Goal: Task Accomplishment & Management: Use online tool/utility

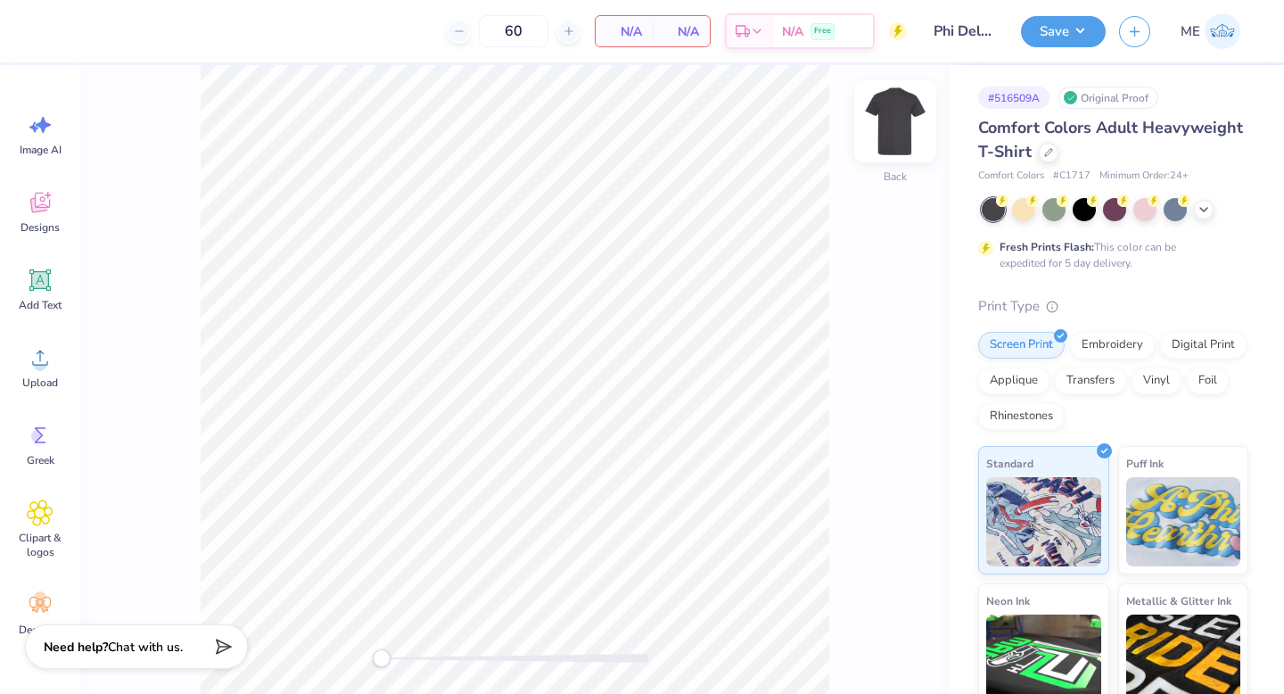
click at [887, 117] on img at bounding box center [894, 121] width 71 height 71
click at [52, 350] on icon at bounding box center [40, 357] width 27 height 27
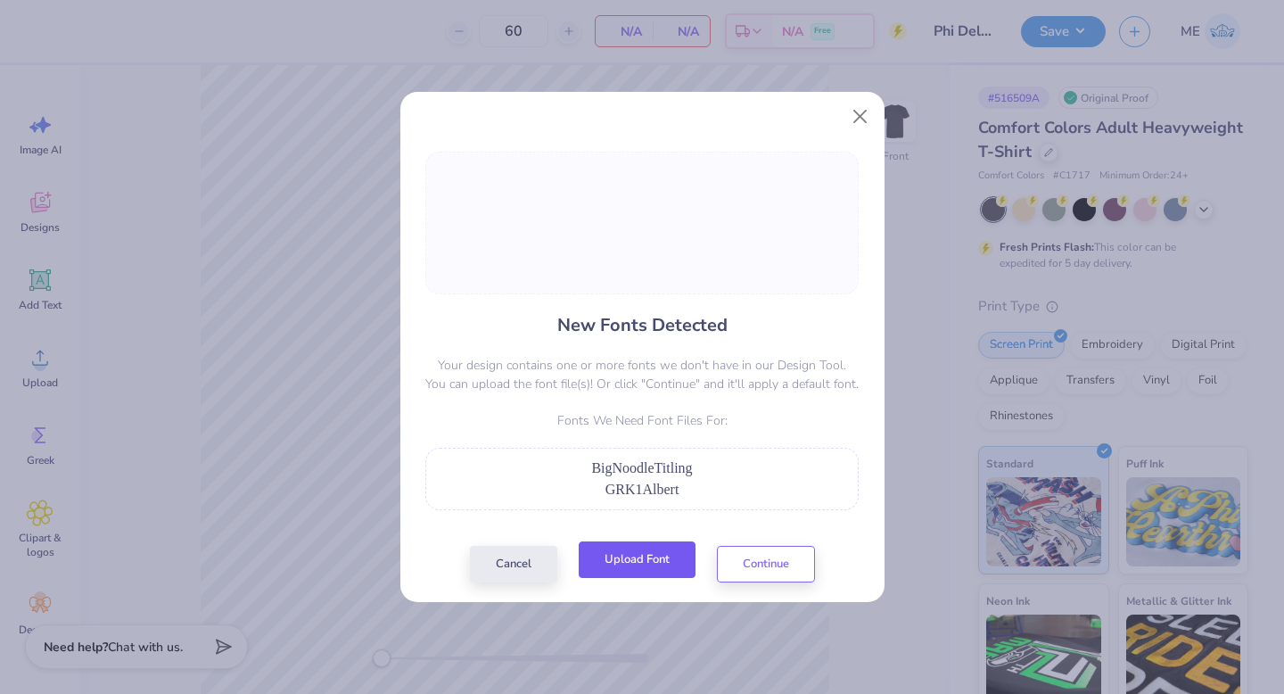
click at [634, 557] on button "Upload Font" at bounding box center [637, 559] width 117 height 37
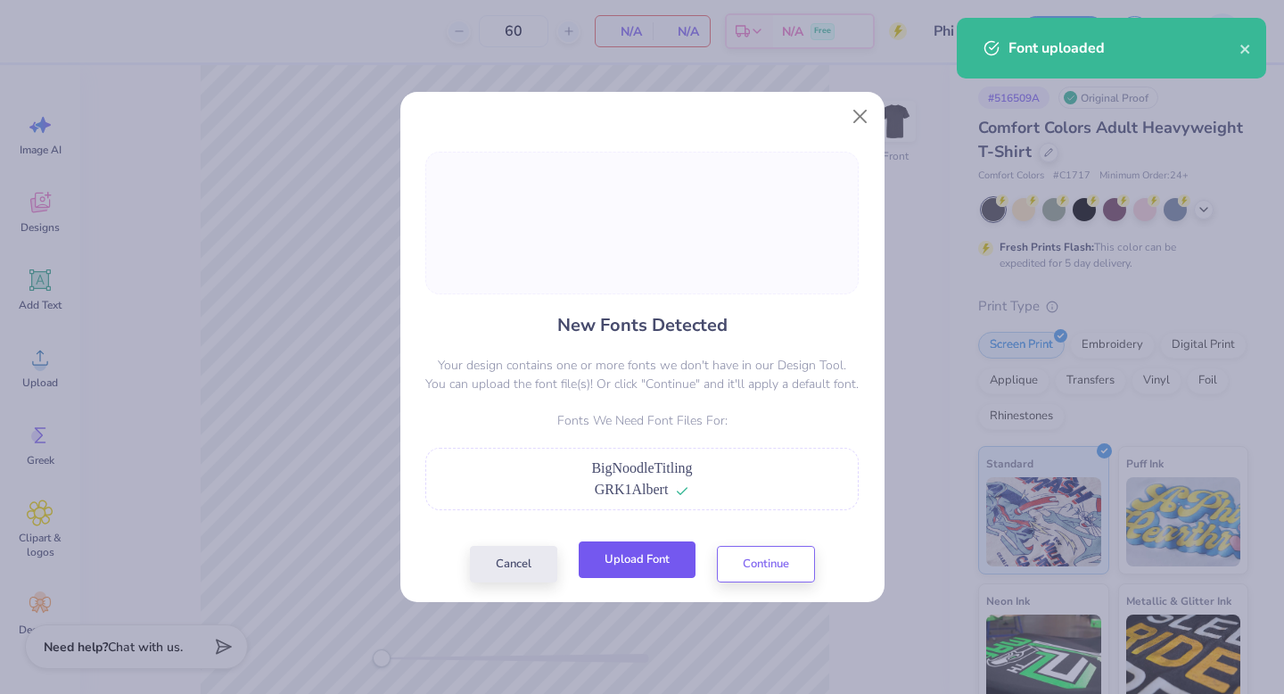
click at [639, 550] on button "Upload Font" at bounding box center [637, 559] width 117 height 37
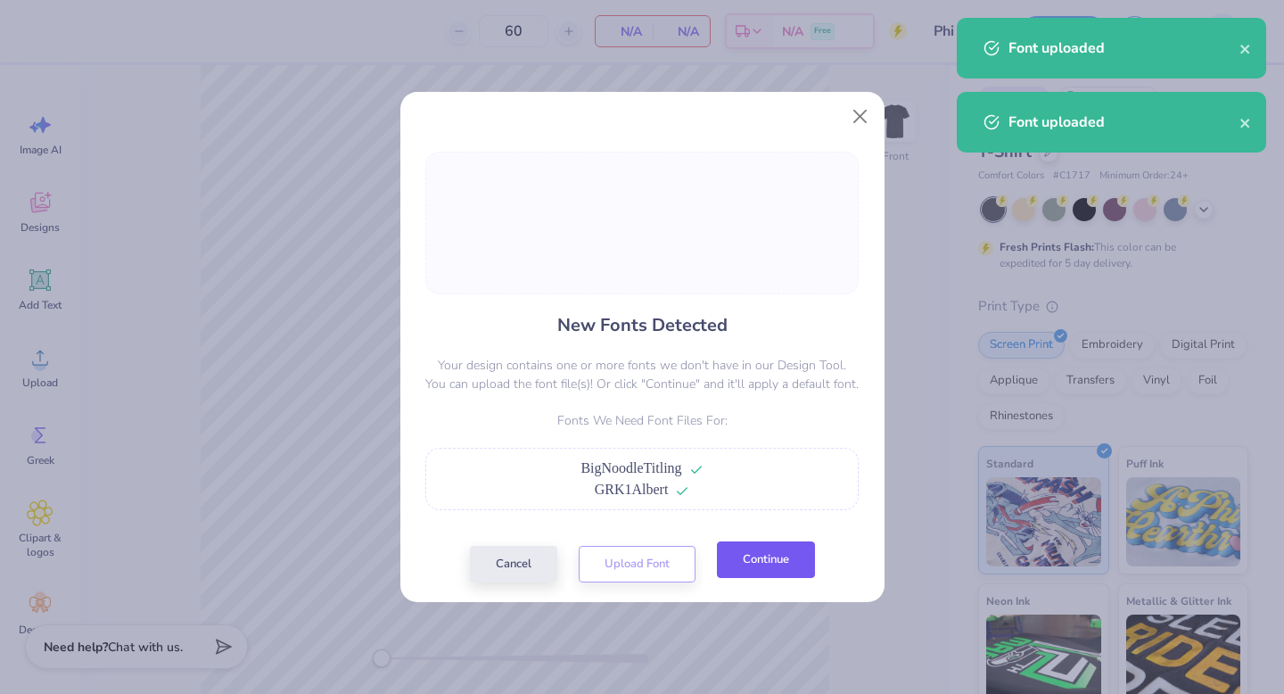
click at [781, 557] on button "Continue" at bounding box center [766, 559] width 98 height 37
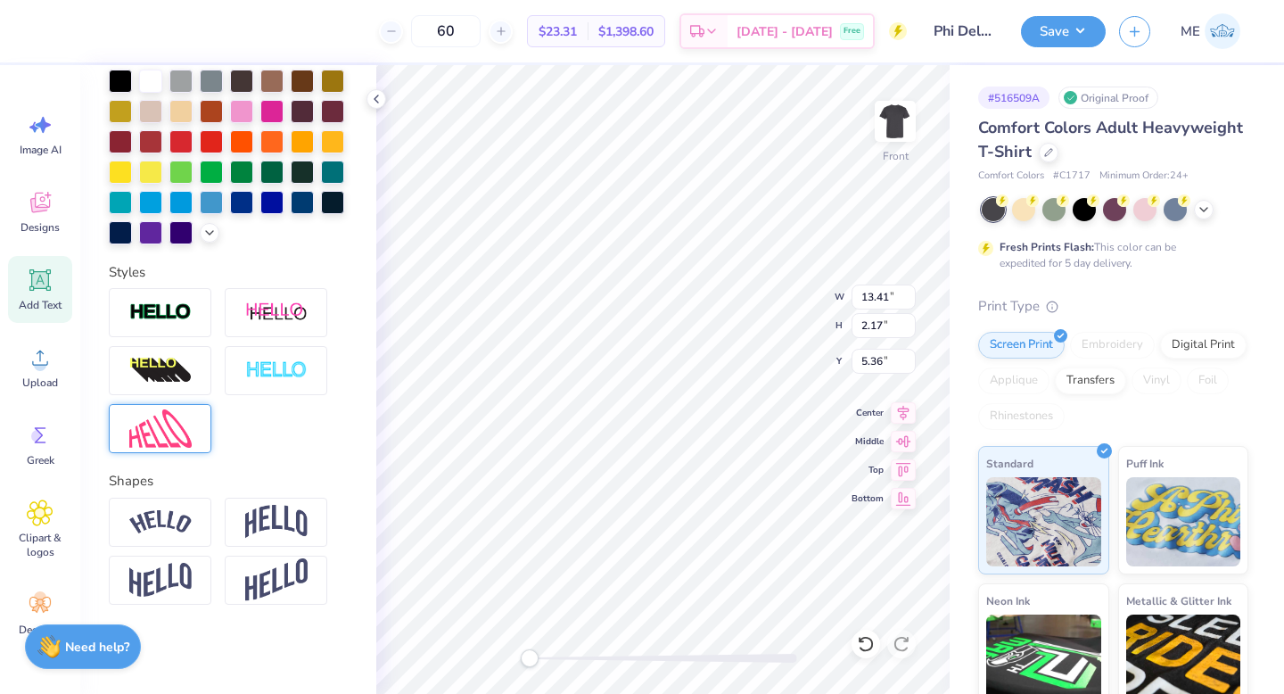
scroll to position [443, 0]
click at [272, 307] on img at bounding box center [276, 312] width 62 height 22
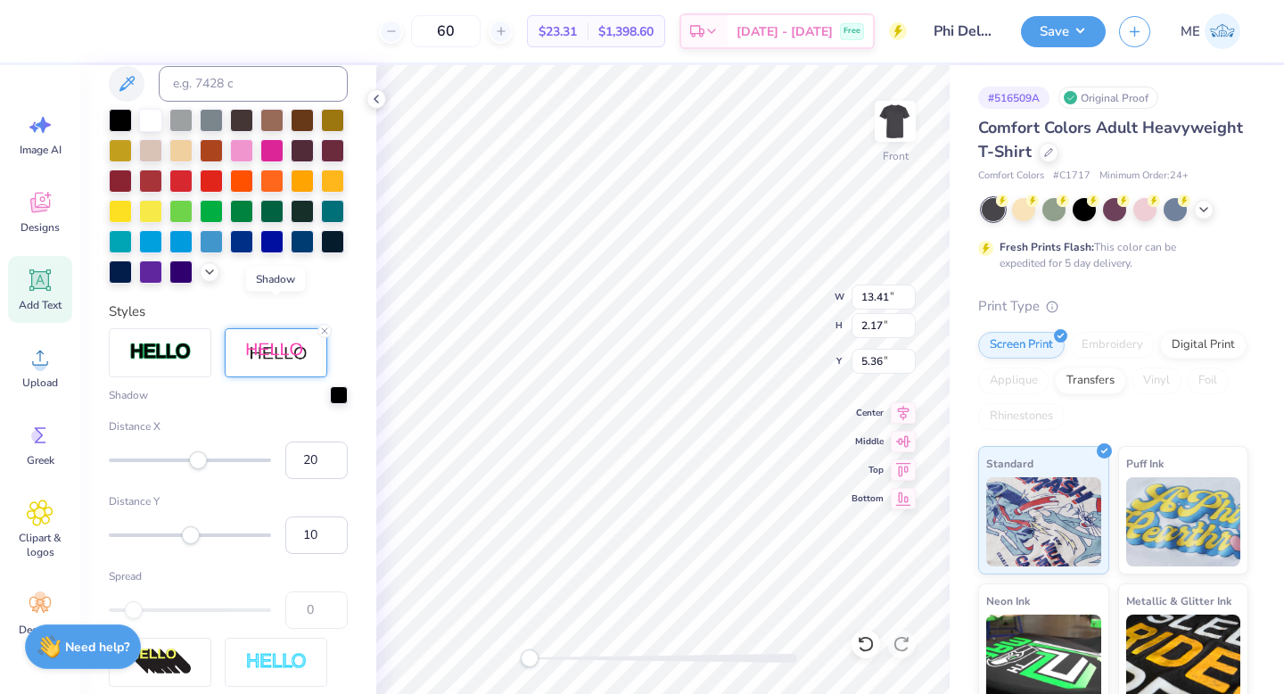
scroll to position [513, 0]
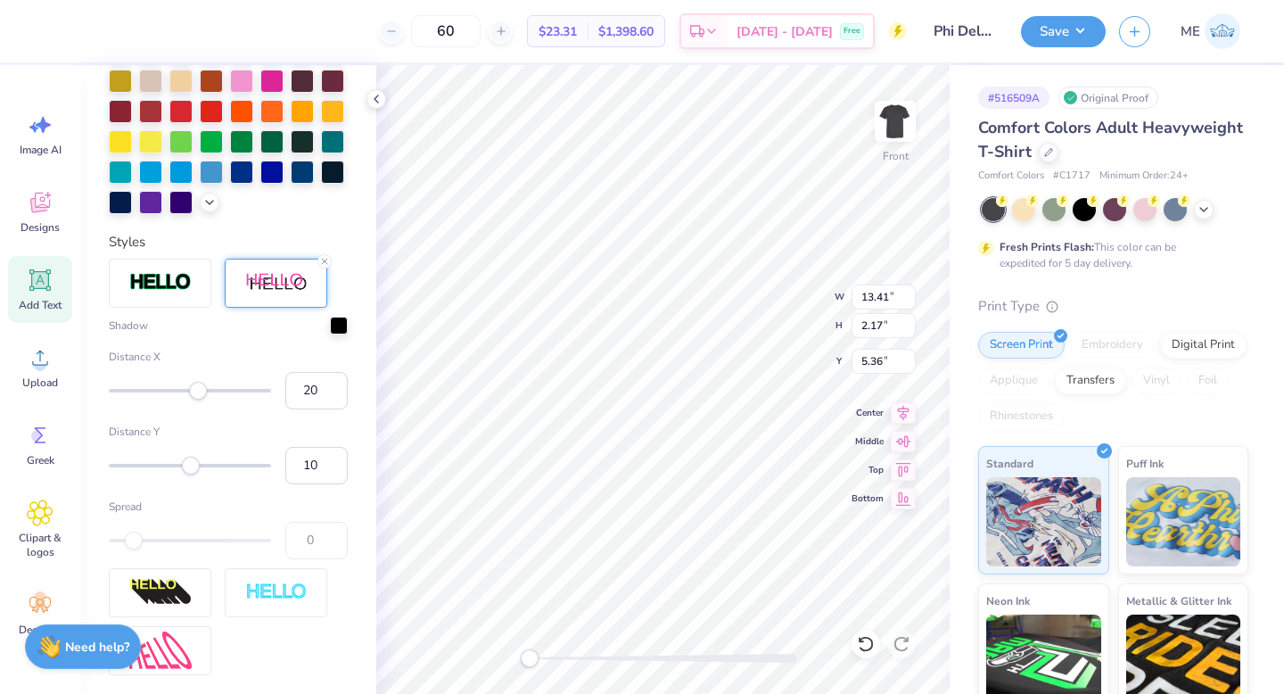
drag, startPoint x: 306, startPoint y: 419, endPoint x: 269, endPoint y: 414, distance: 36.9
click at [269, 409] on div "Distance X 20" at bounding box center [228, 379] width 239 height 61
type input "2"
click at [300, 484] on input "10" at bounding box center [316, 465] width 62 height 37
drag, startPoint x: 307, startPoint y: 495, endPoint x: 265, endPoint y: 492, distance: 42.0
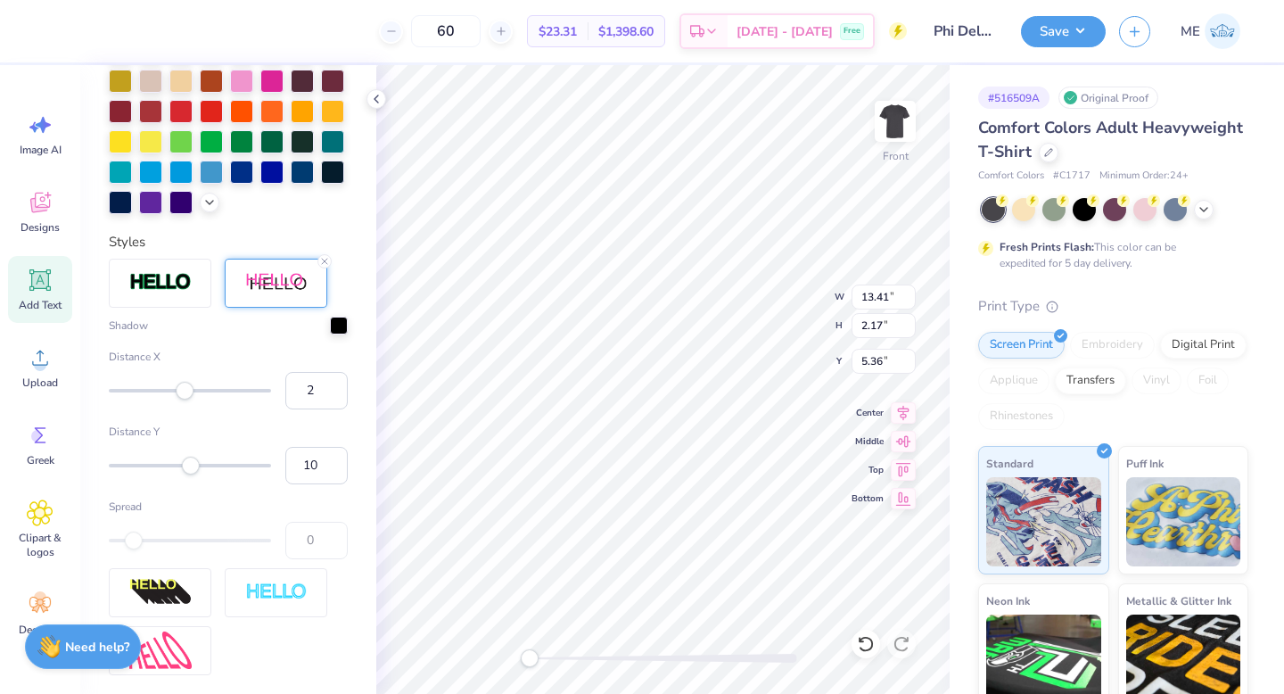
click at [265, 484] on div "Distance Y 10" at bounding box center [228, 453] width 239 height 61
type input "5"
click at [295, 409] on input "2" at bounding box center [316, 390] width 62 height 37
drag, startPoint x: 305, startPoint y: 494, endPoint x: 274, endPoint y: 493, distance: 31.2
click at [285, 484] on input "5" at bounding box center [316, 465] width 62 height 37
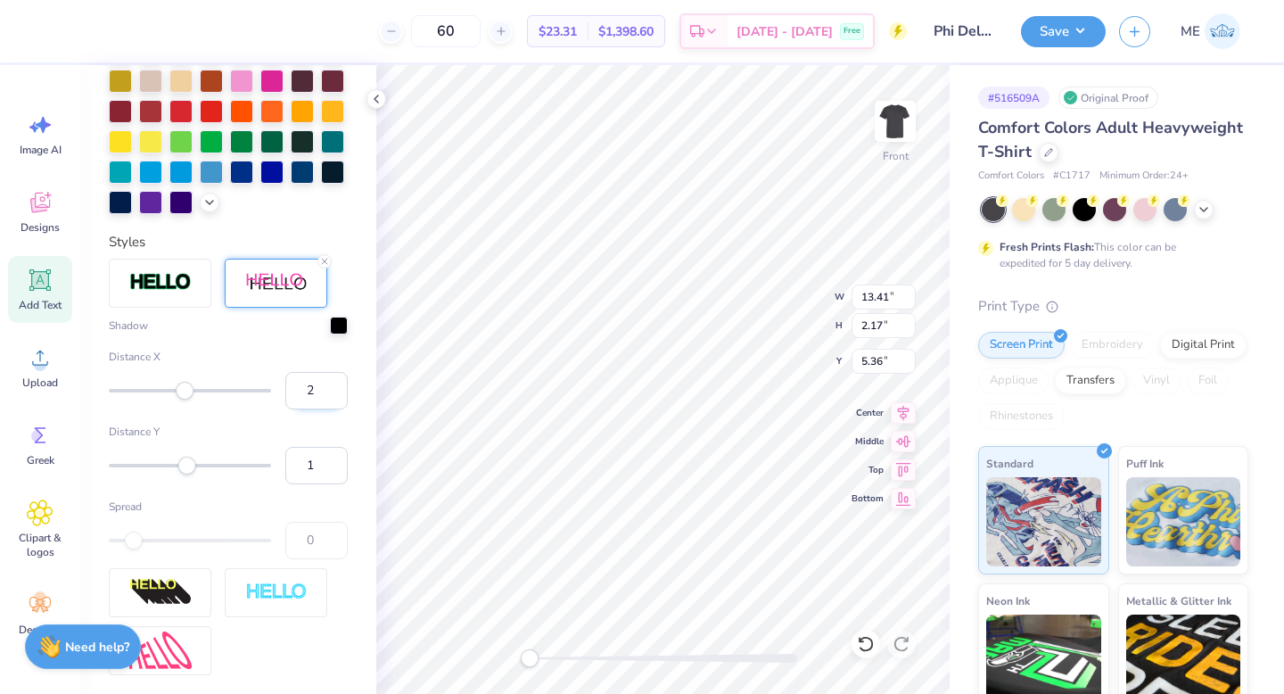
type input "10"
click at [293, 409] on input "2" at bounding box center [316, 390] width 62 height 37
click at [330, 333] on div at bounding box center [339, 324] width 18 height 18
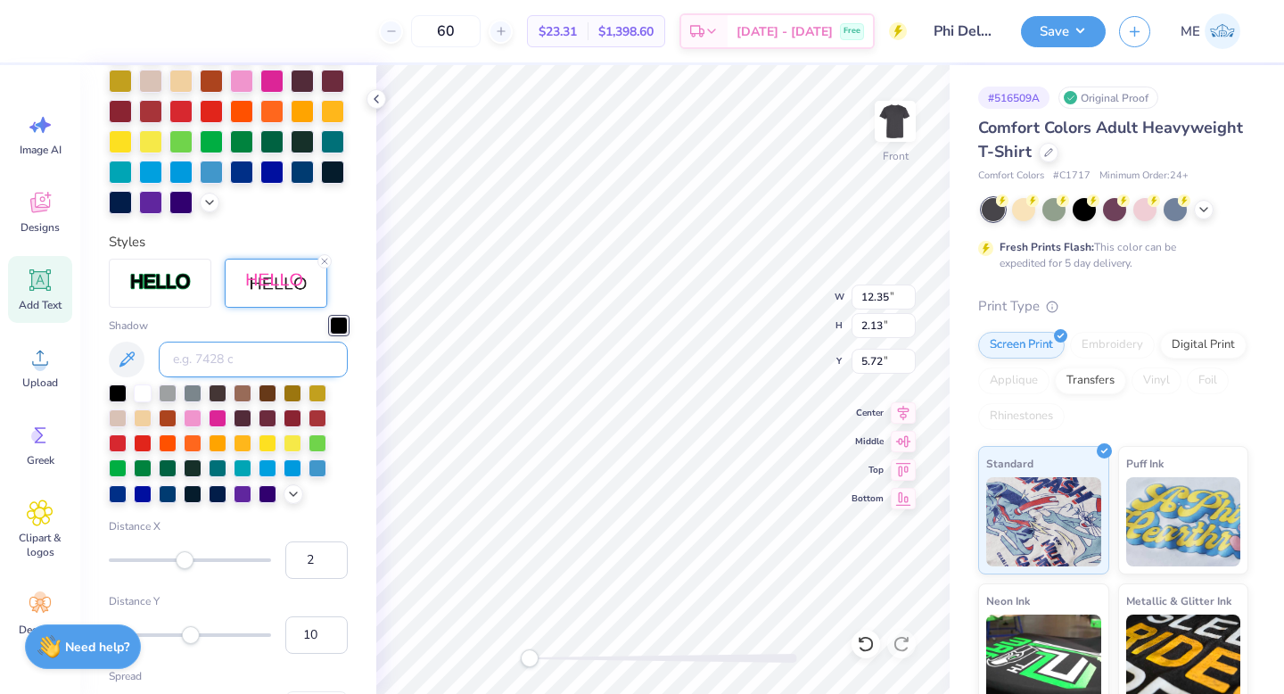
click at [233, 377] on input at bounding box center [253, 359] width 189 height 36
type input "7580"
type input "10.38"
type input "2.68"
type input "19.84"
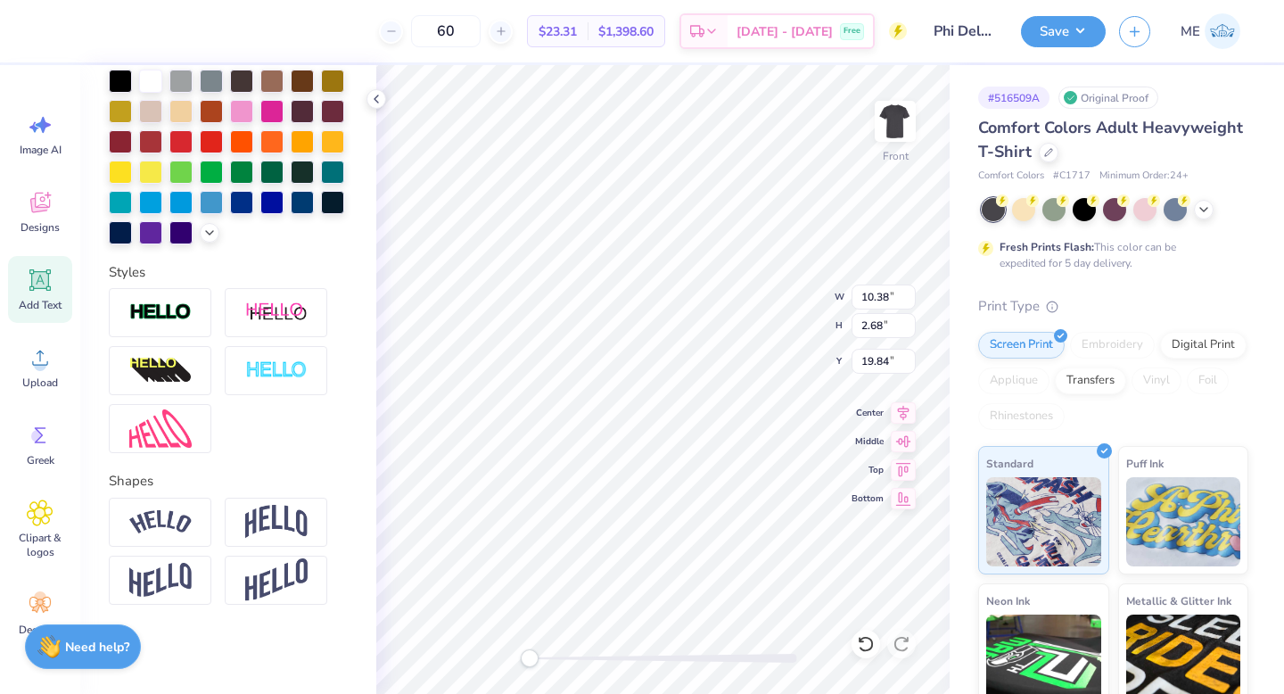
scroll to position [443, 0]
click at [301, 315] on img at bounding box center [276, 312] width 62 height 22
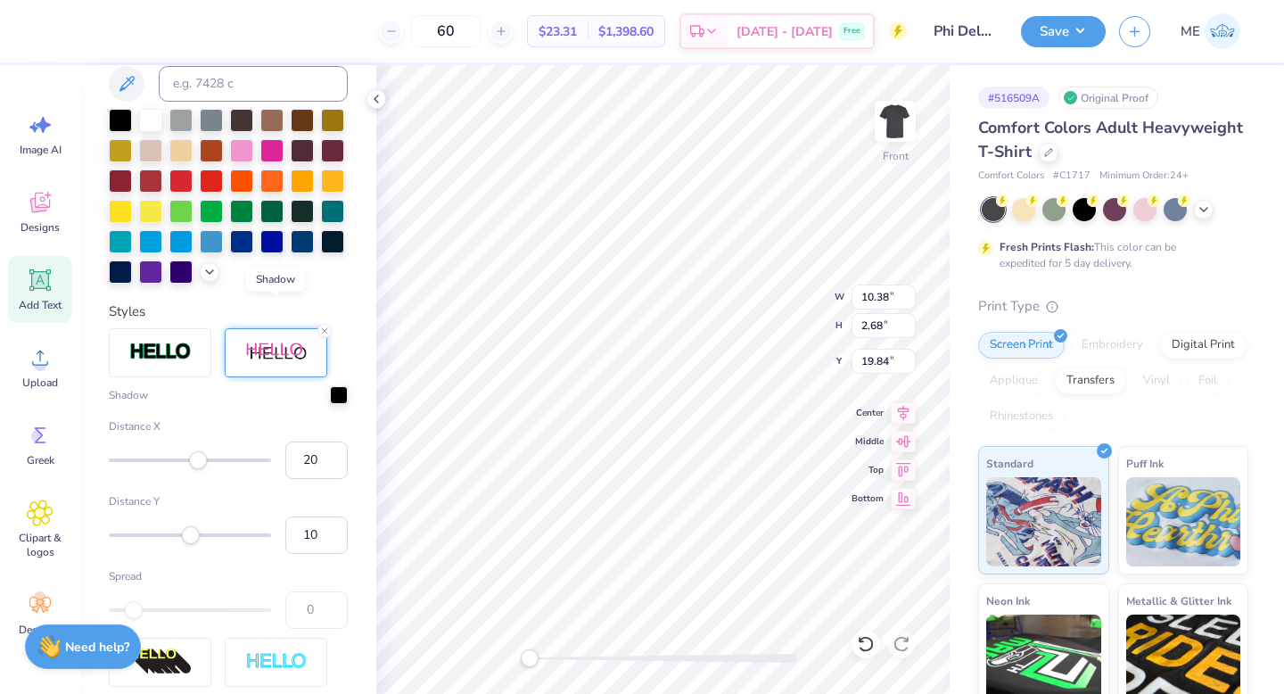
scroll to position [513, 0]
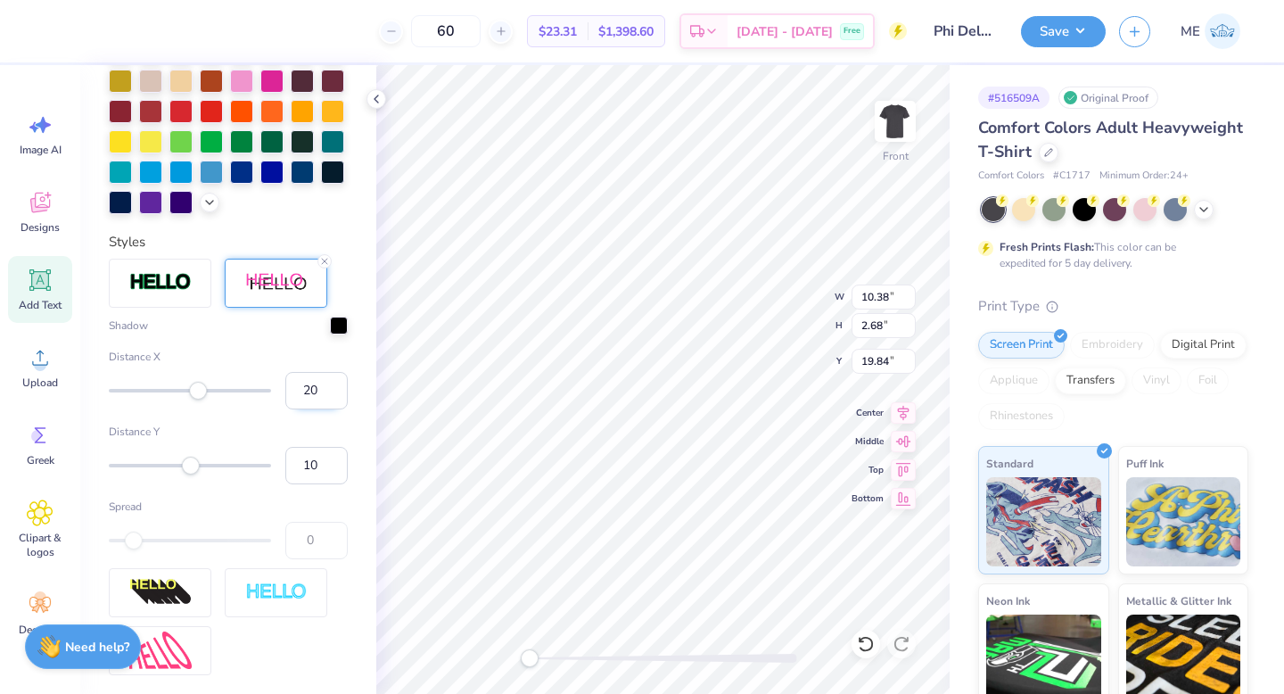
drag, startPoint x: 301, startPoint y: 416, endPoint x: 274, endPoint y: 413, distance: 27.9
click at [285, 409] on input "20" at bounding box center [316, 390] width 62 height 37
type input "-2"
click at [308, 409] on input "-2" at bounding box center [316, 390] width 62 height 37
click at [322, 366] on div "Shadow Distance X -2 Distance Y 10 Spread 0" at bounding box center [228, 437] width 239 height 242
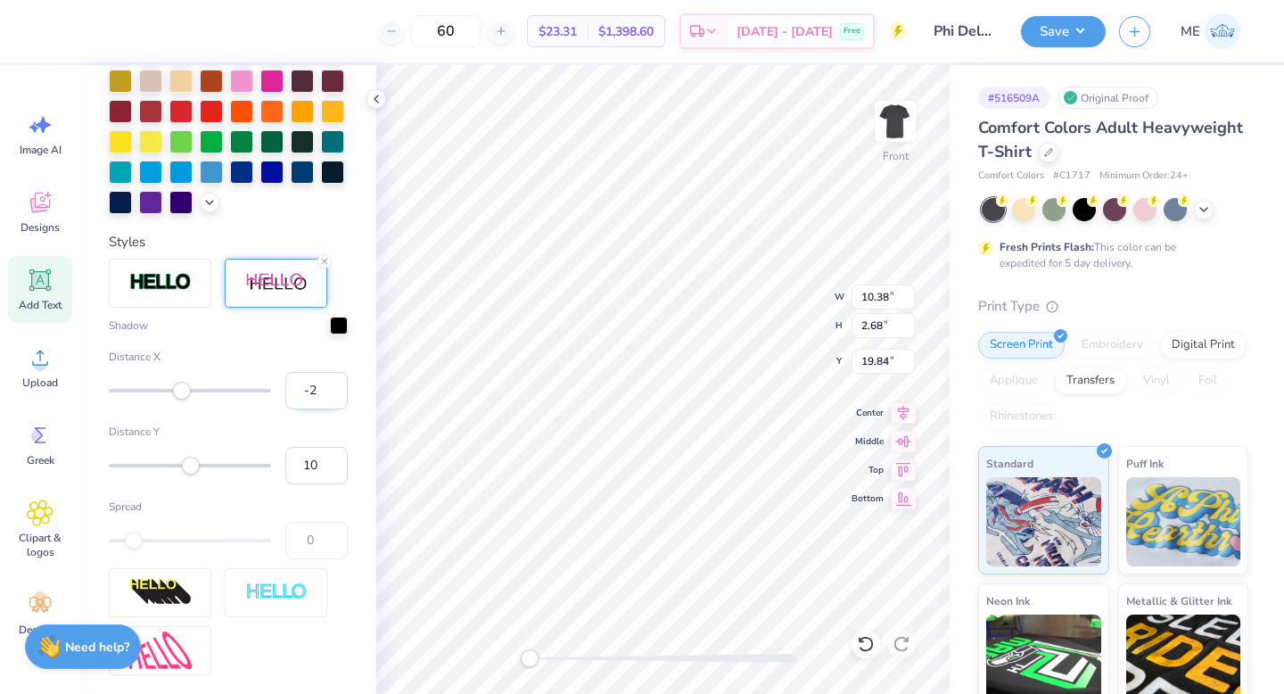
drag, startPoint x: 302, startPoint y: 425, endPoint x: 289, endPoint y: 421, distance: 14.1
click at [289, 409] on input "-2" at bounding box center [316, 390] width 62 height 37
type input "2"
click at [330, 333] on div at bounding box center [339, 324] width 18 height 18
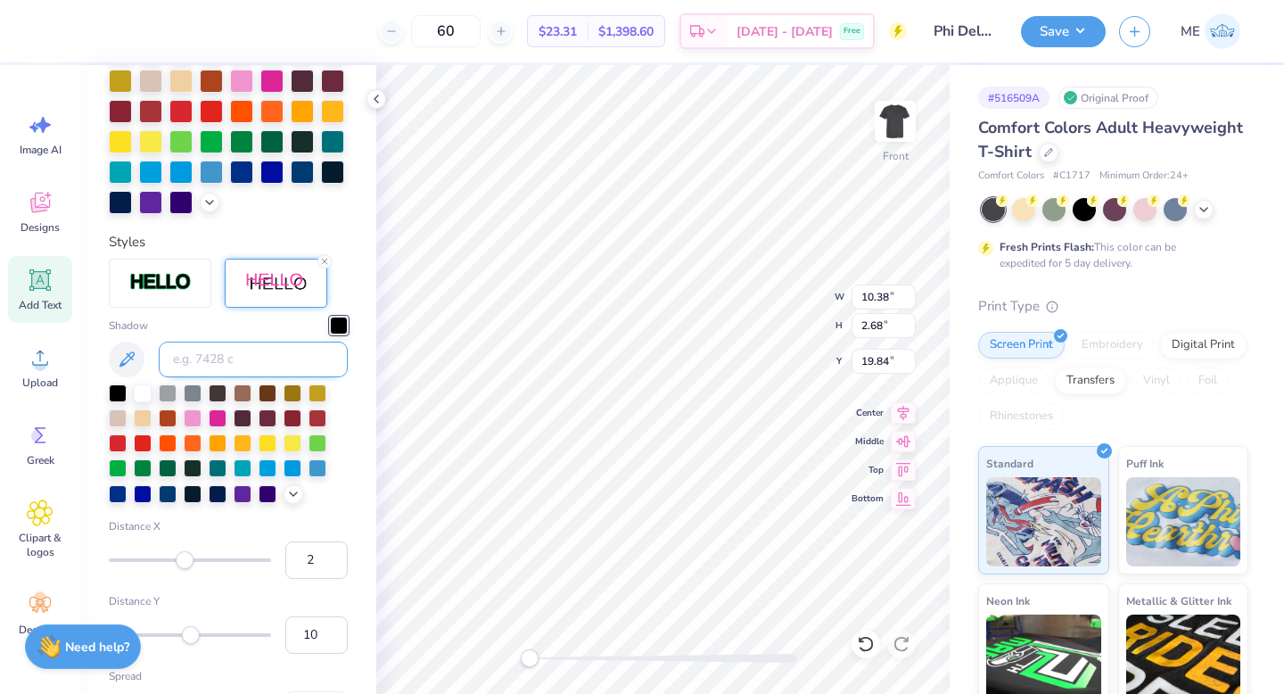
click at [262, 377] on input at bounding box center [253, 359] width 189 height 36
type input "7580"
type input "14.53"
type input "17.22"
type input "4.98"
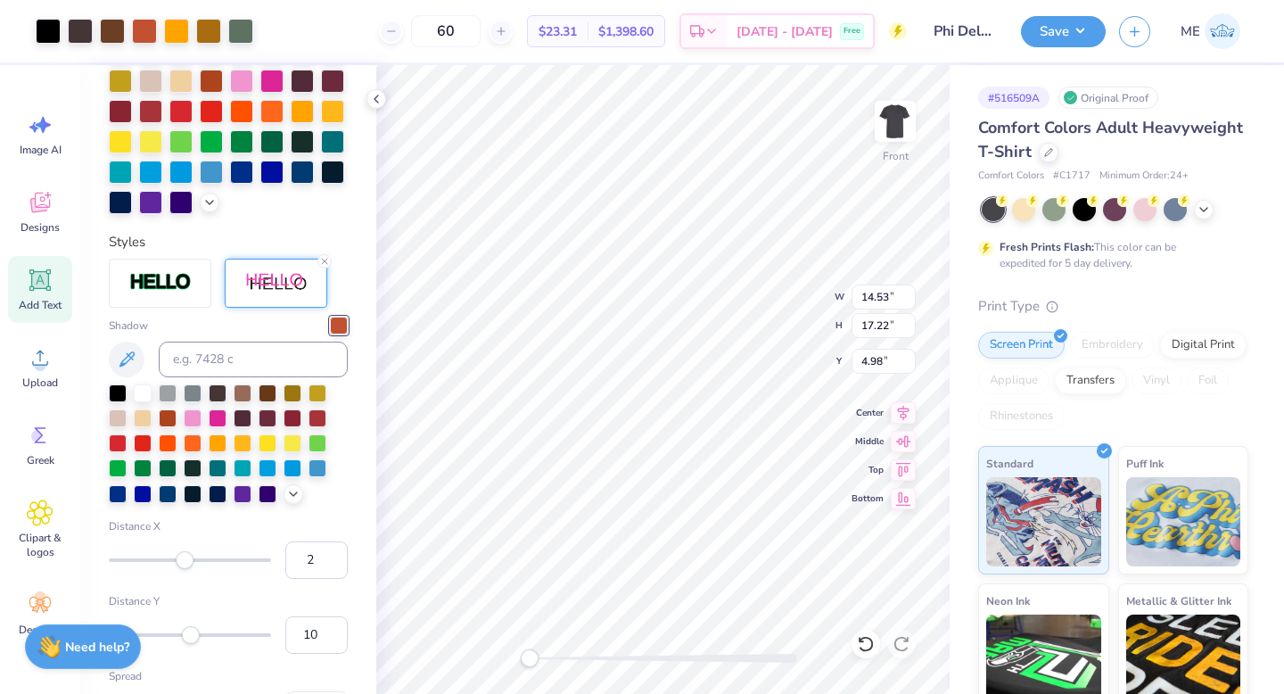
type input "12.35"
type input "2.13"
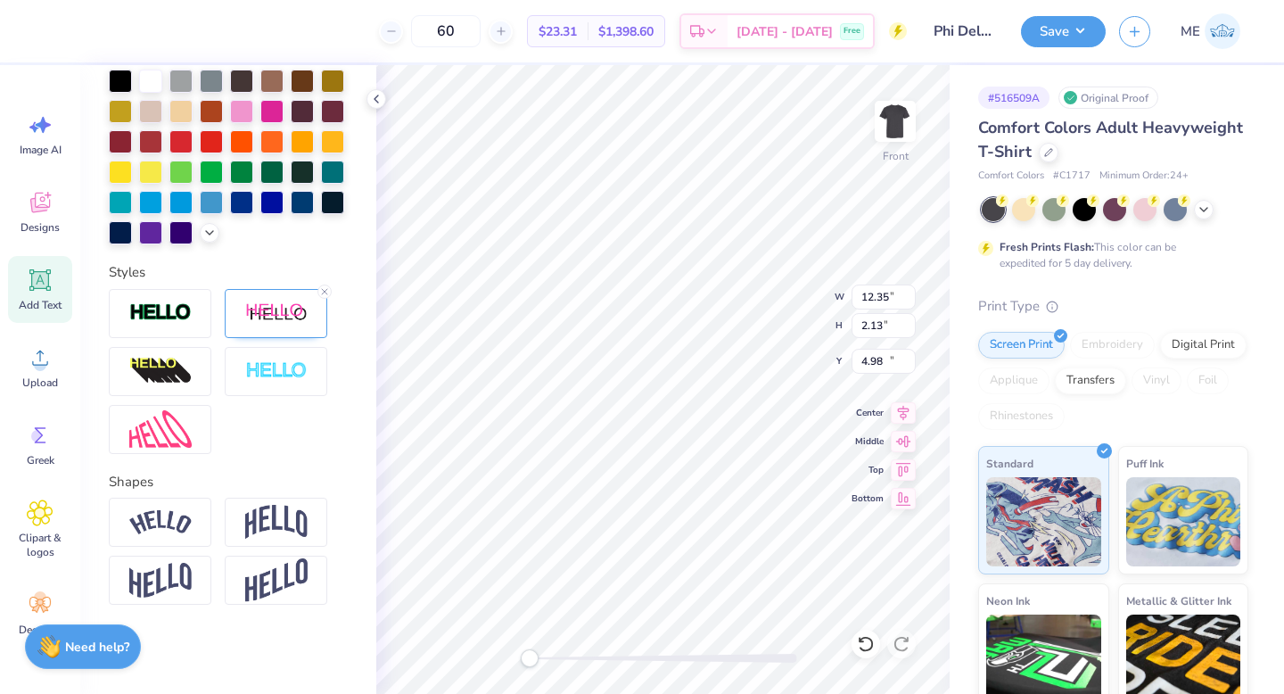
type input "10.55"
type input "2.90"
type input "19.58"
click at [878, 290] on input "14.53" at bounding box center [883, 296] width 64 height 25
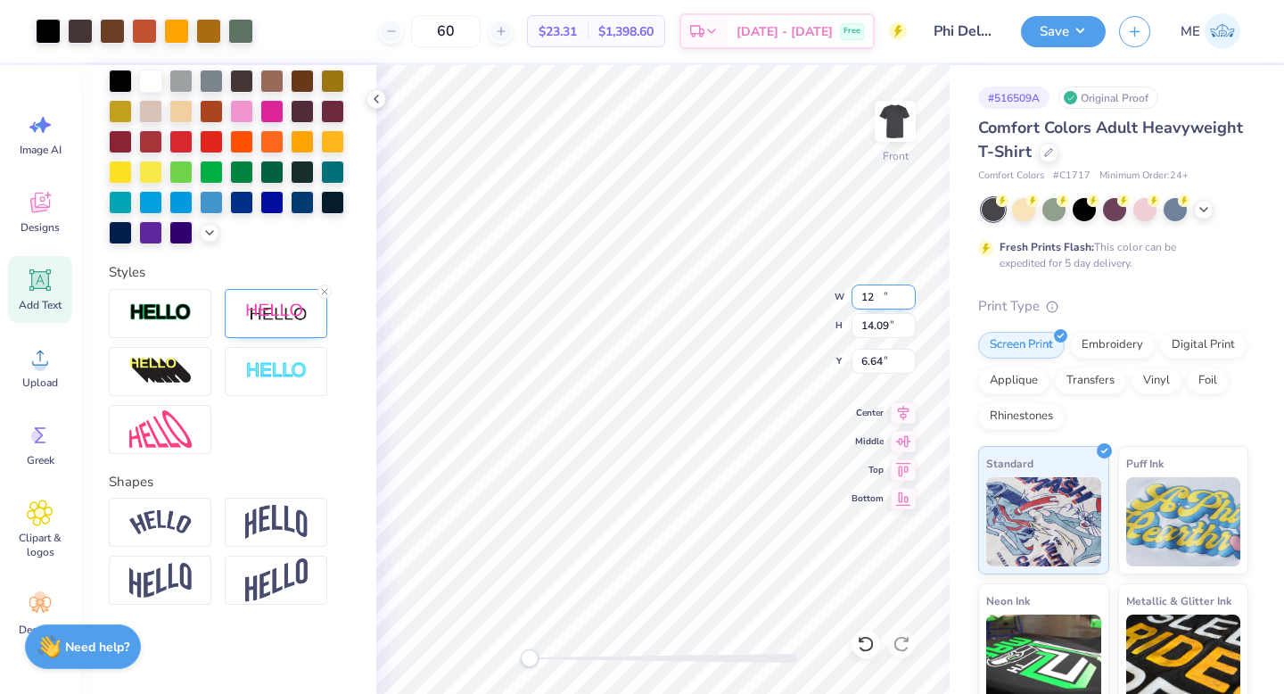
type input "9.91"
type input "14.09"
type input "6.64"
click at [883, 330] on input "14.09" at bounding box center [883, 325] width 64 height 25
type input "15"
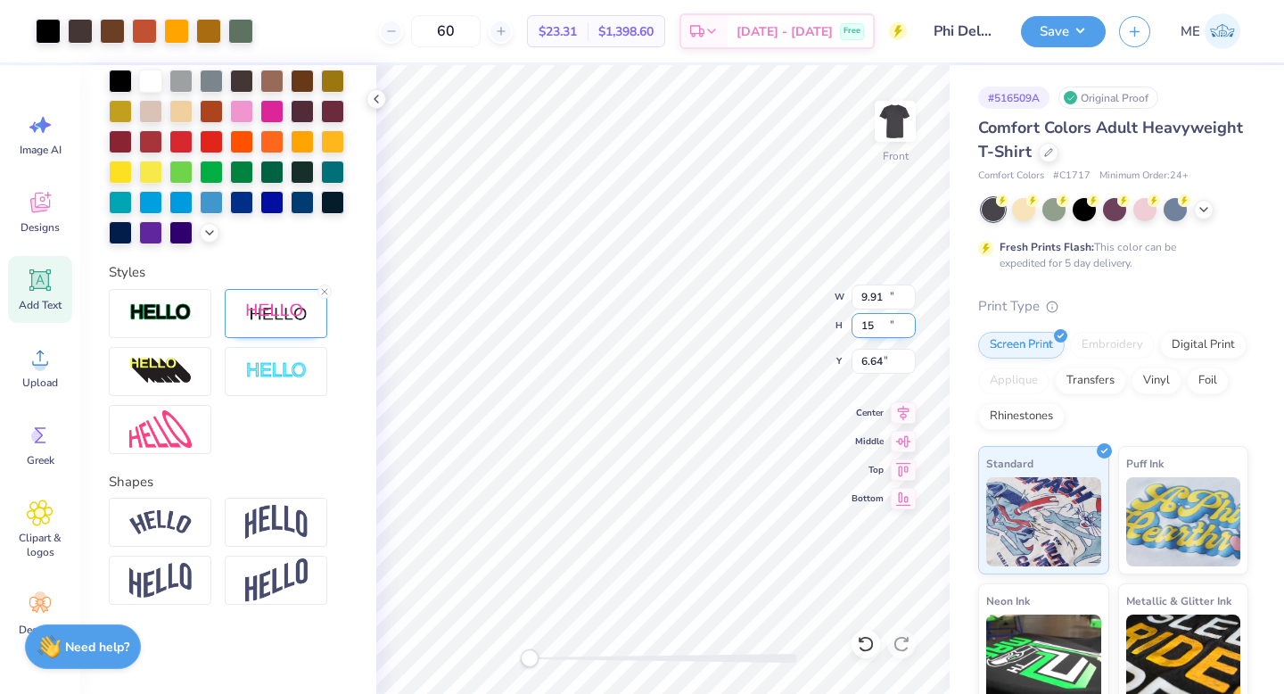
type input "11.23"
type input "15.12"
click at [899, 414] on icon at bounding box center [904, 410] width 12 height 15
click at [893, 364] on input "6.14" at bounding box center [883, 361] width 64 height 25
type input "3.00"
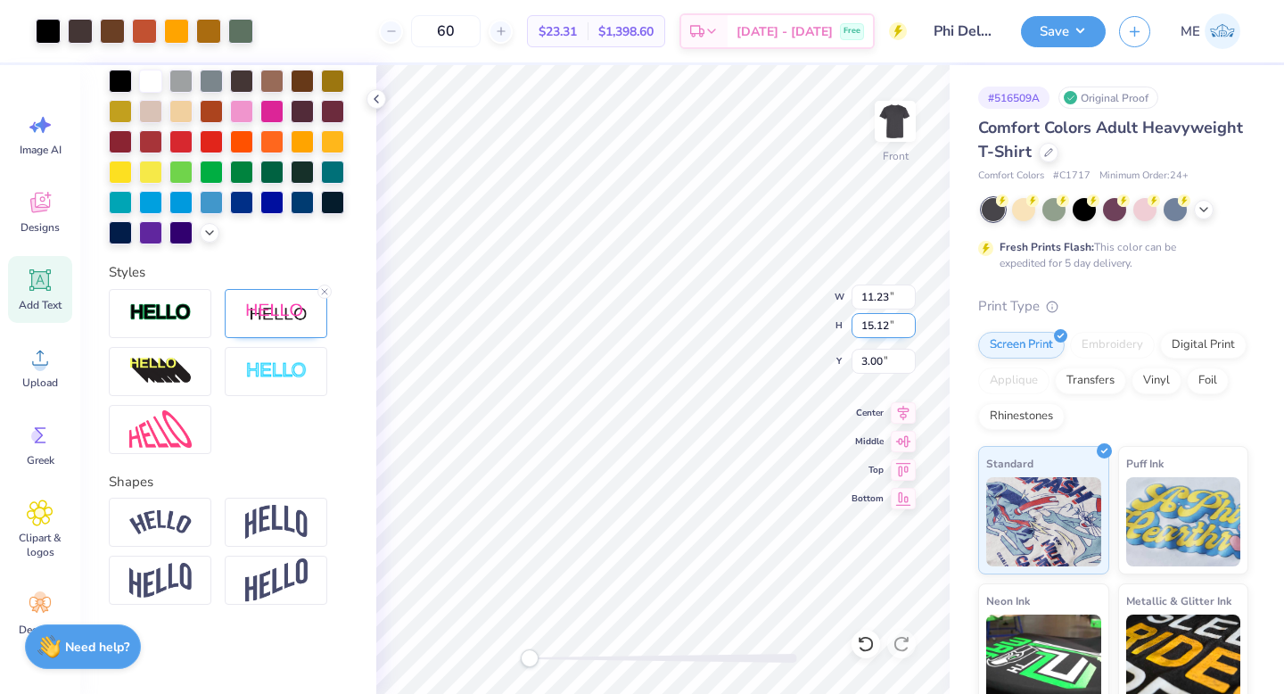
click at [891, 330] on input "15.12" at bounding box center [883, 325] width 64 height 25
type input "15"
type input "11.06"
type input "14.98"
click at [883, 366] on input "3.07" at bounding box center [883, 361] width 64 height 25
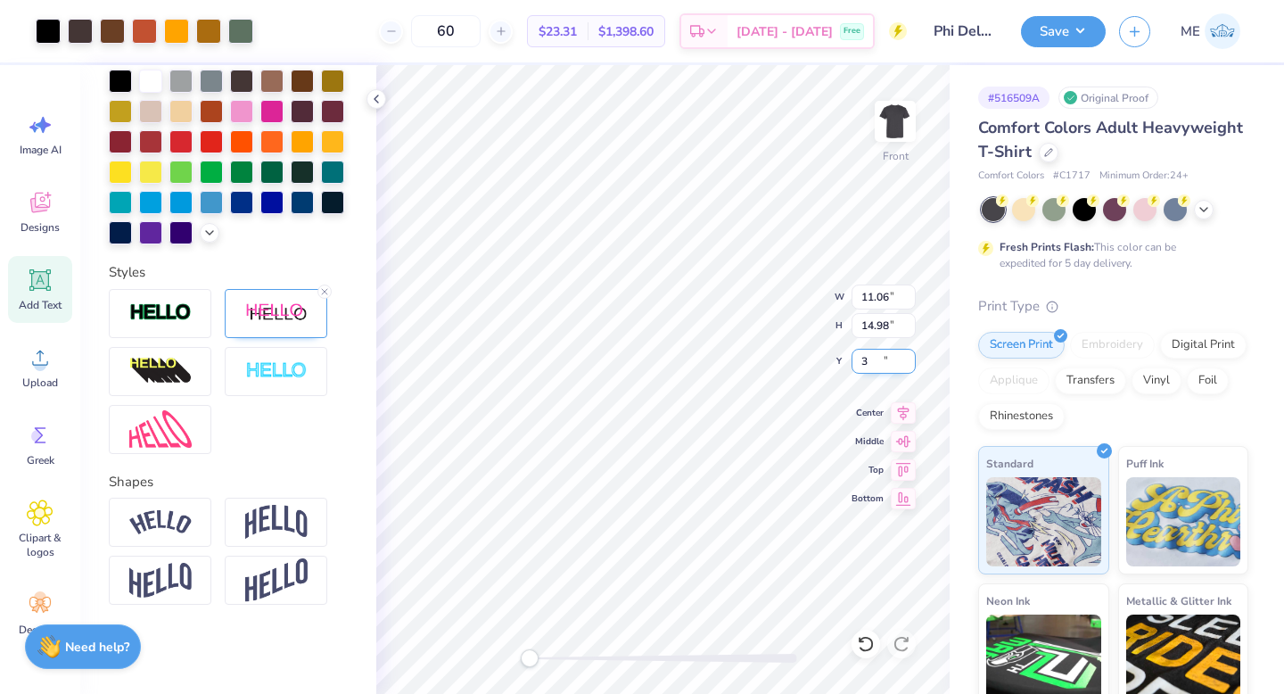
type input "3.00"
drag, startPoint x: 531, startPoint y: 652, endPoint x: 548, endPoint y: 650, distance: 17.0
click at [548, 650] on div "Accessibility label" at bounding box center [548, 658] width 18 height 18
click at [237, 308] on div at bounding box center [276, 312] width 103 height 49
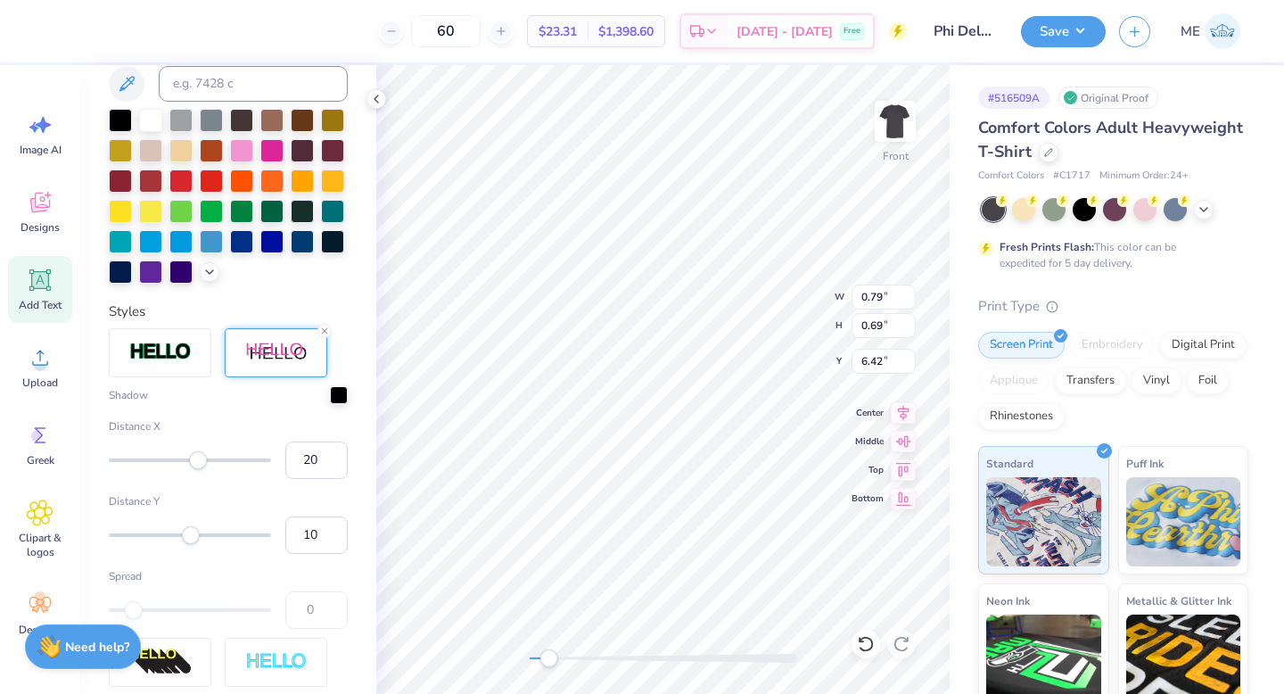
scroll to position [513, 0]
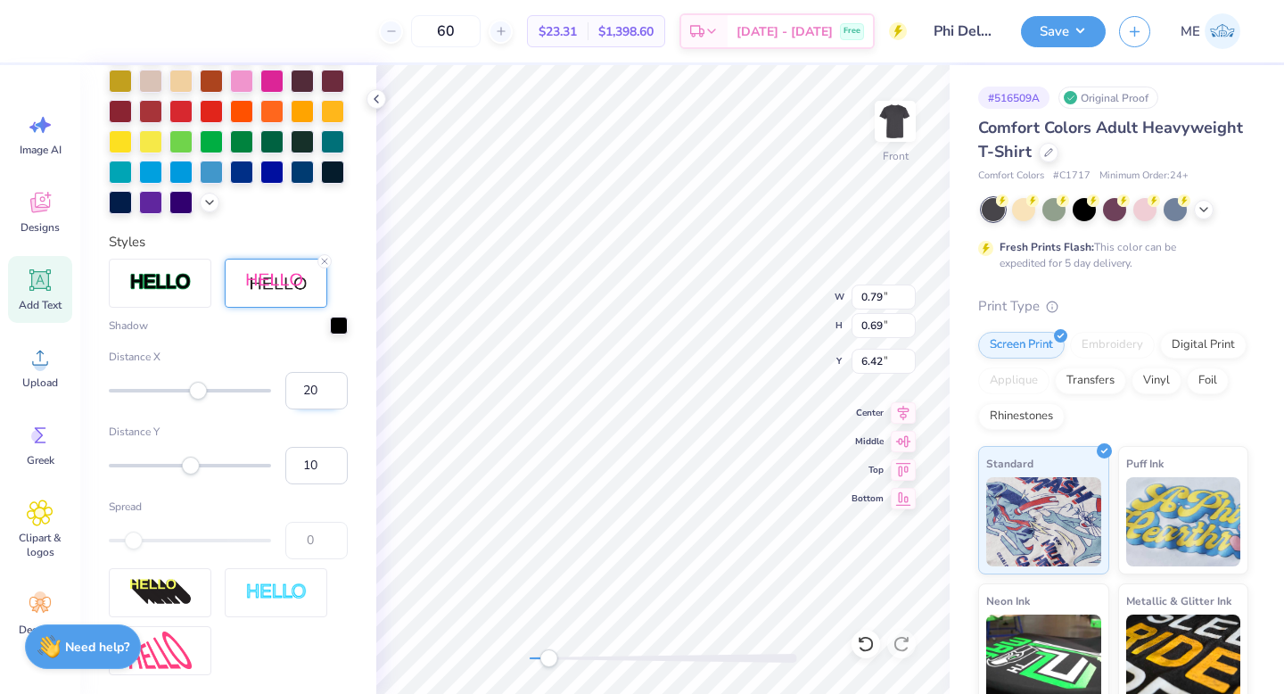
click at [286, 409] on input "20" at bounding box center [316, 390] width 62 height 37
type input "-20"
type input "0.61"
type input "0.67"
type input "7.15"
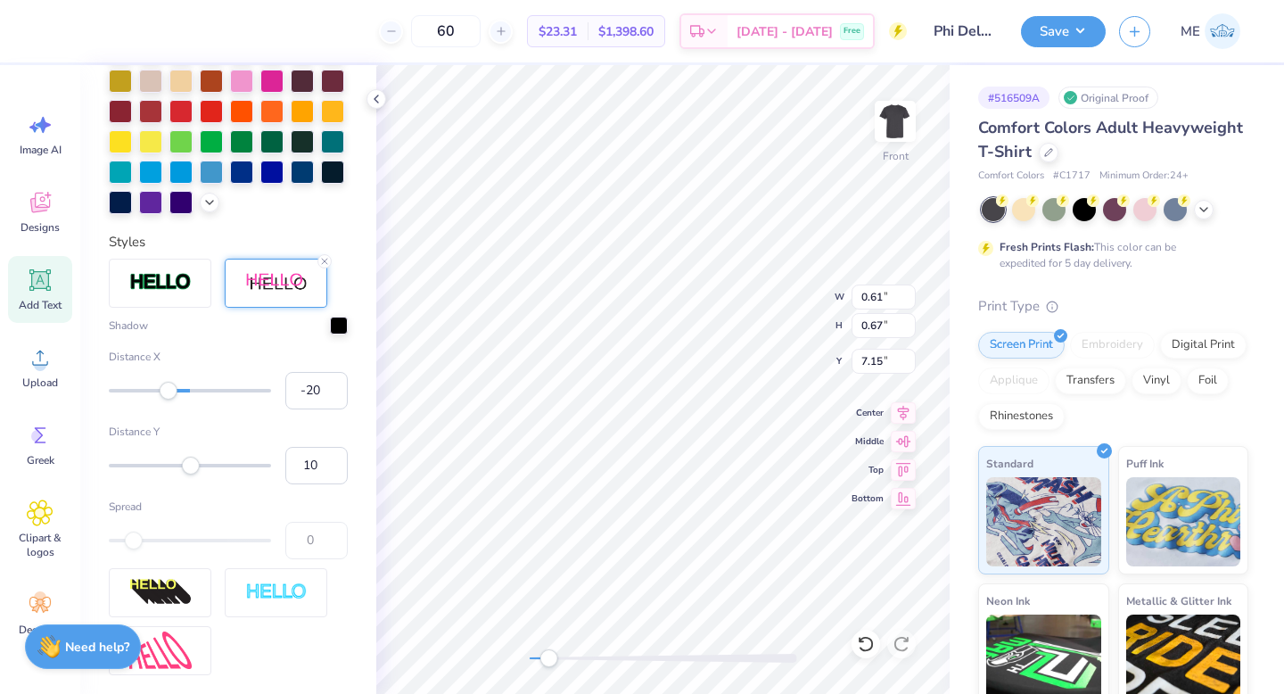
scroll to position [443, 0]
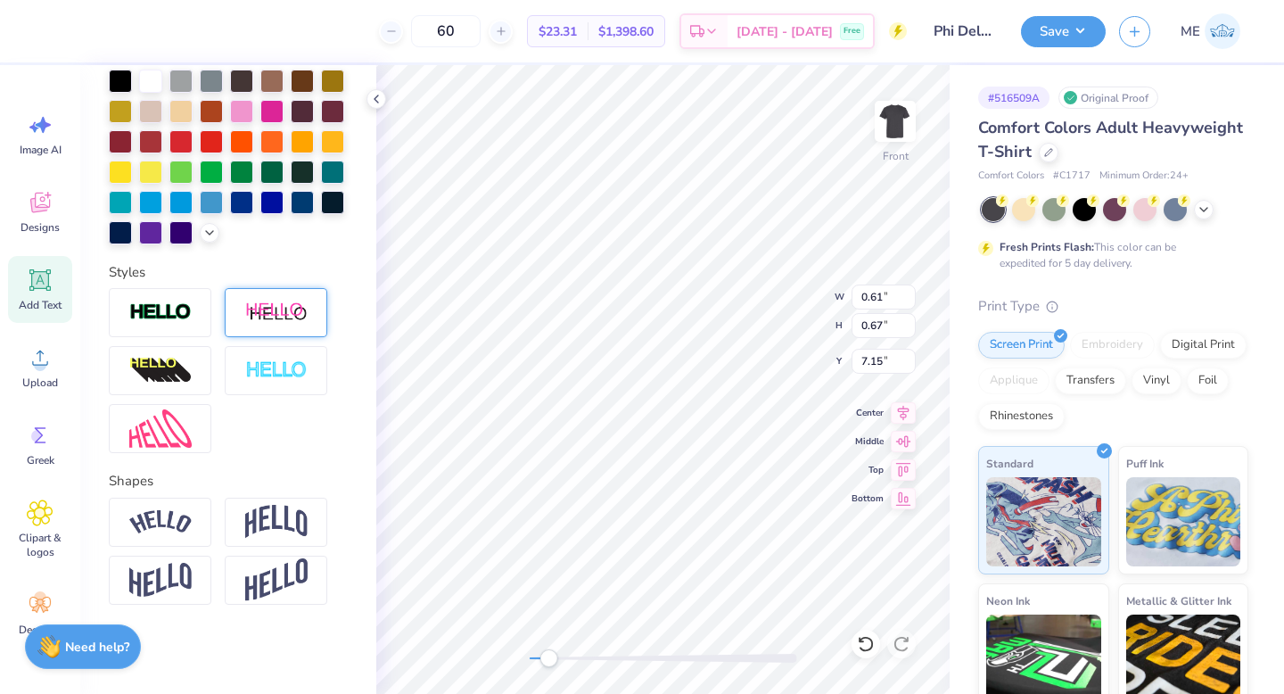
click at [292, 317] on img at bounding box center [276, 312] width 62 height 22
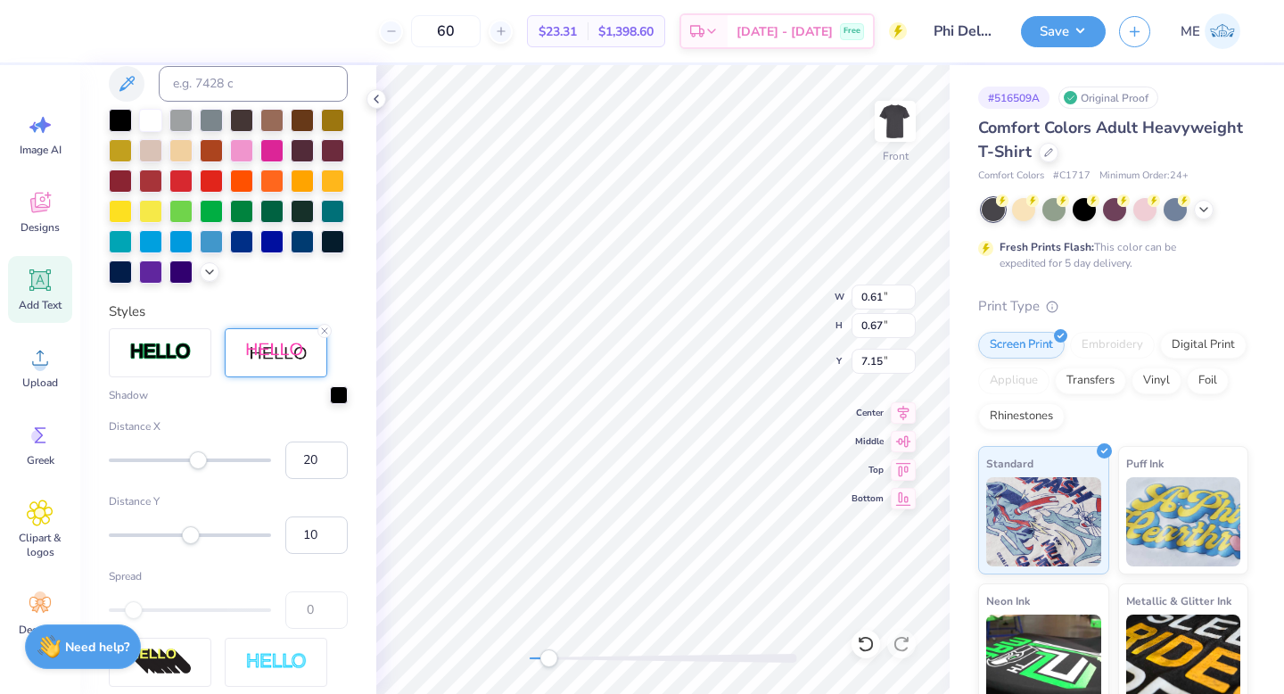
scroll to position [513, 0]
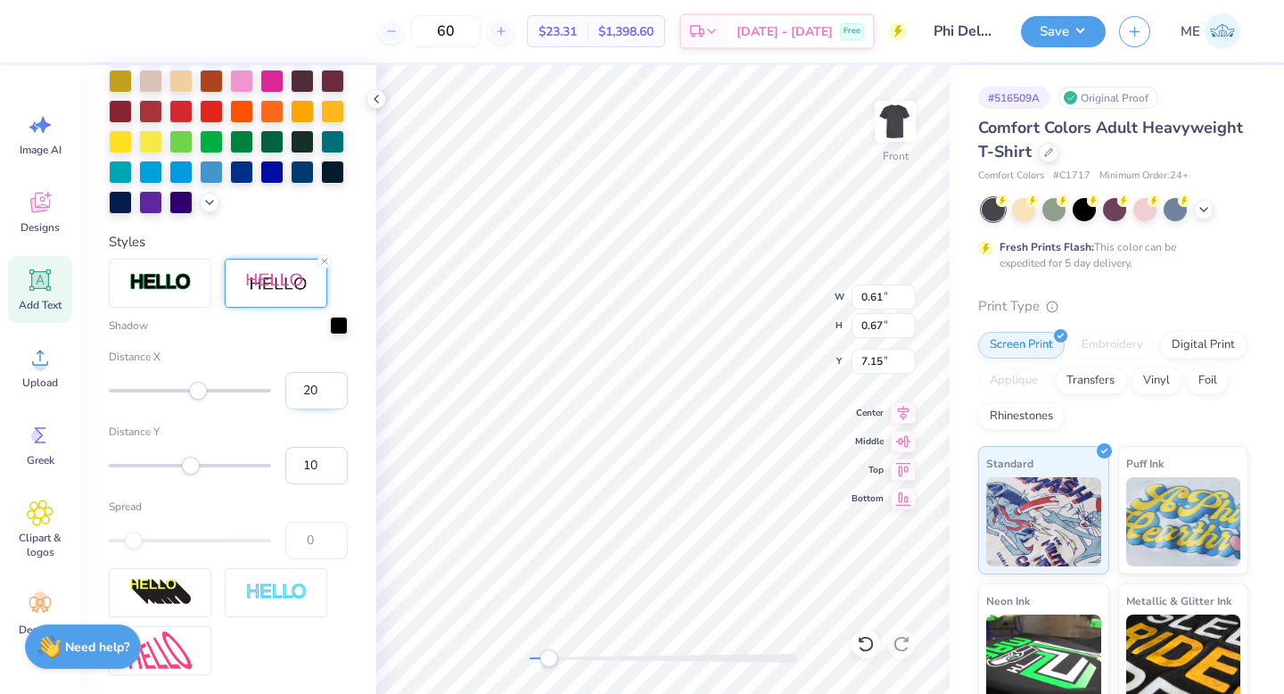
click at [287, 409] on input "20" at bounding box center [316, 390] width 62 height 37
type input "-20"
type input "0.71"
type input "0.69"
type input "8.08"
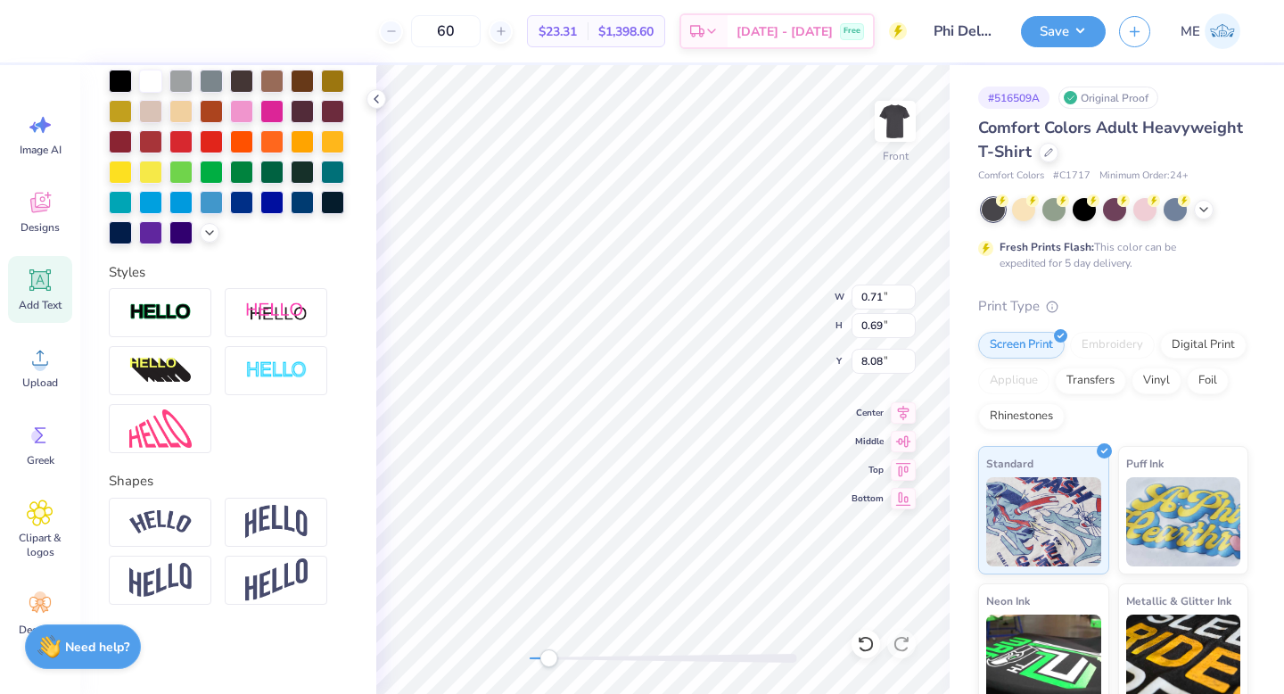
scroll to position [443, 0]
click at [252, 316] on img at bounding box center [276, 312] width 62 height 22
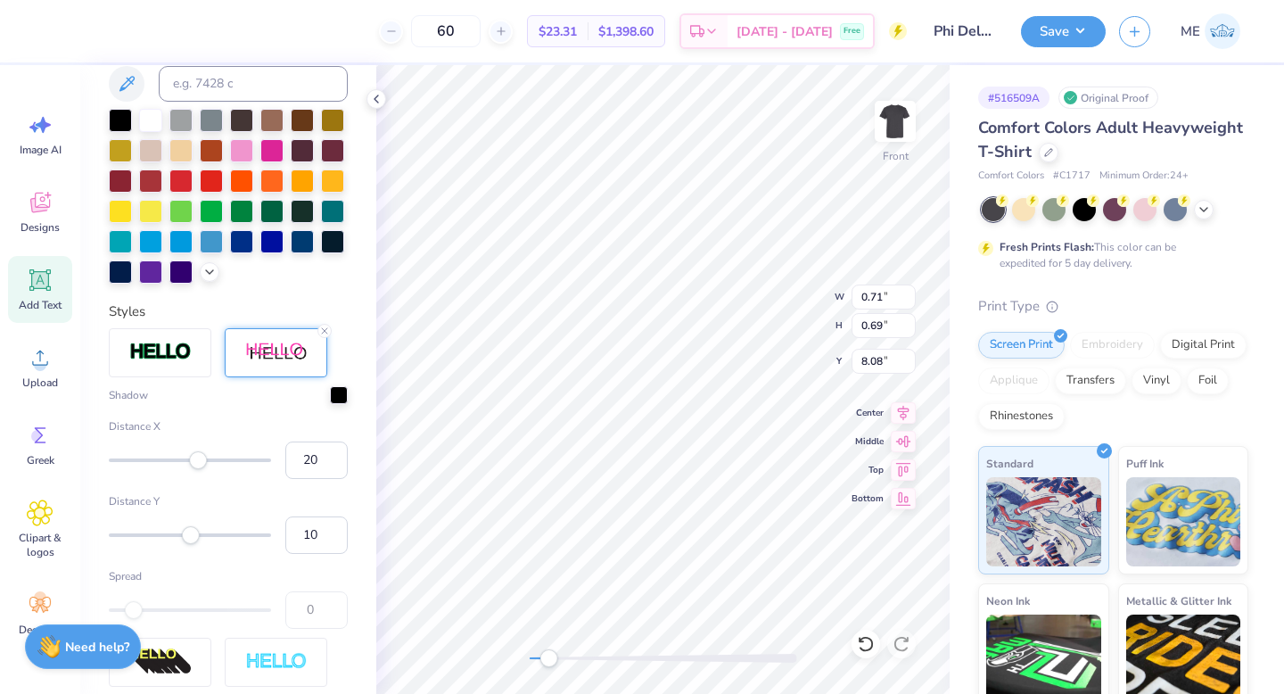
scroll to position [513, 0]
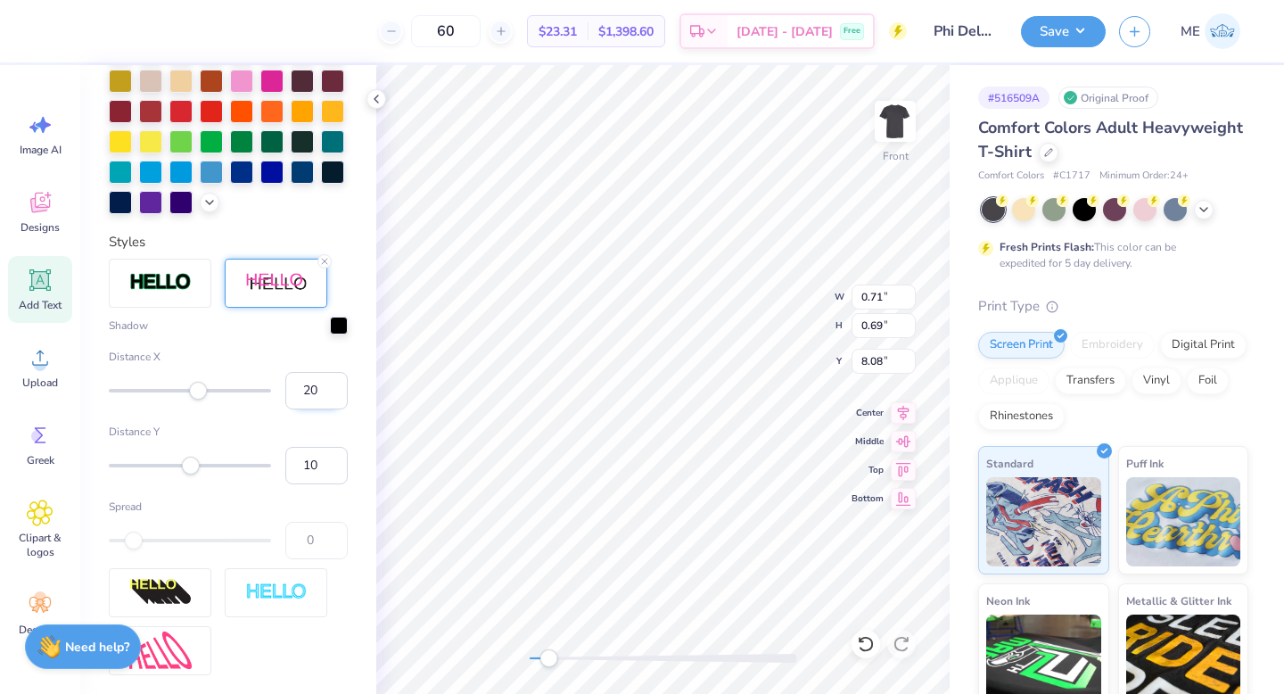
click at [285, 409] on input "20" at bounding box center [316, 390] width 62 height 37
type input "-20"
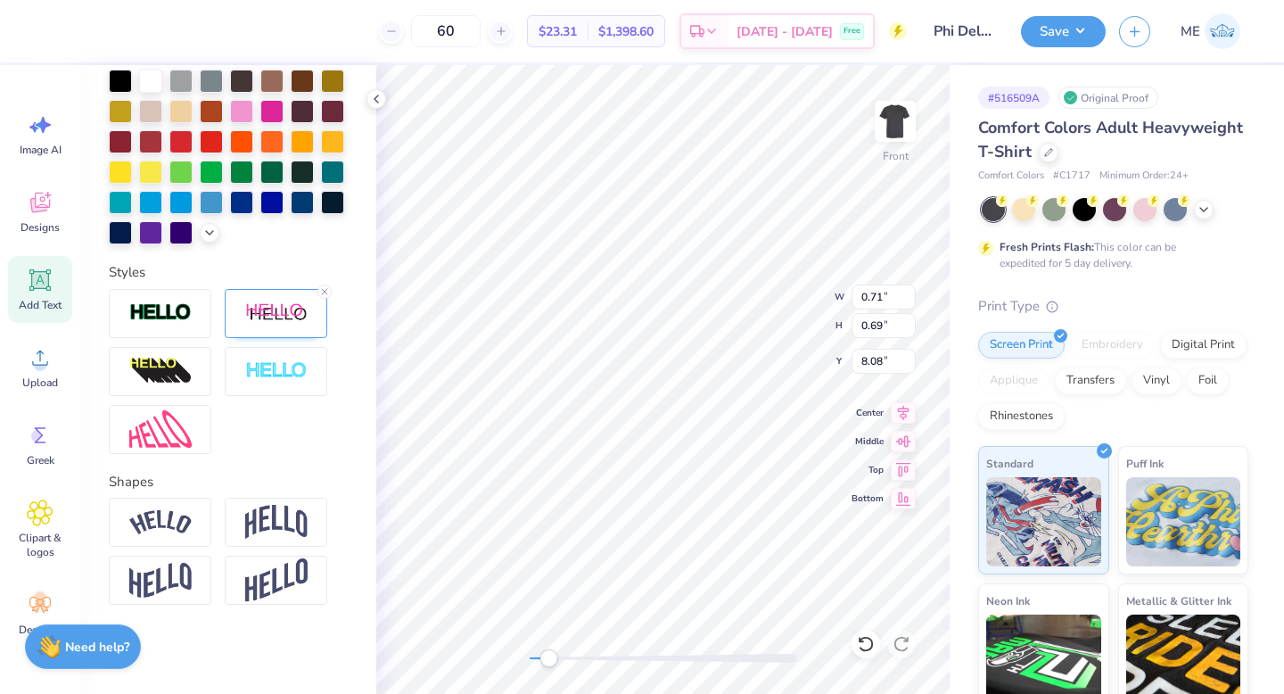
type input "0.75"
type input "0.72"
type input "7.22"
type input "0.82"
type input "0.73"
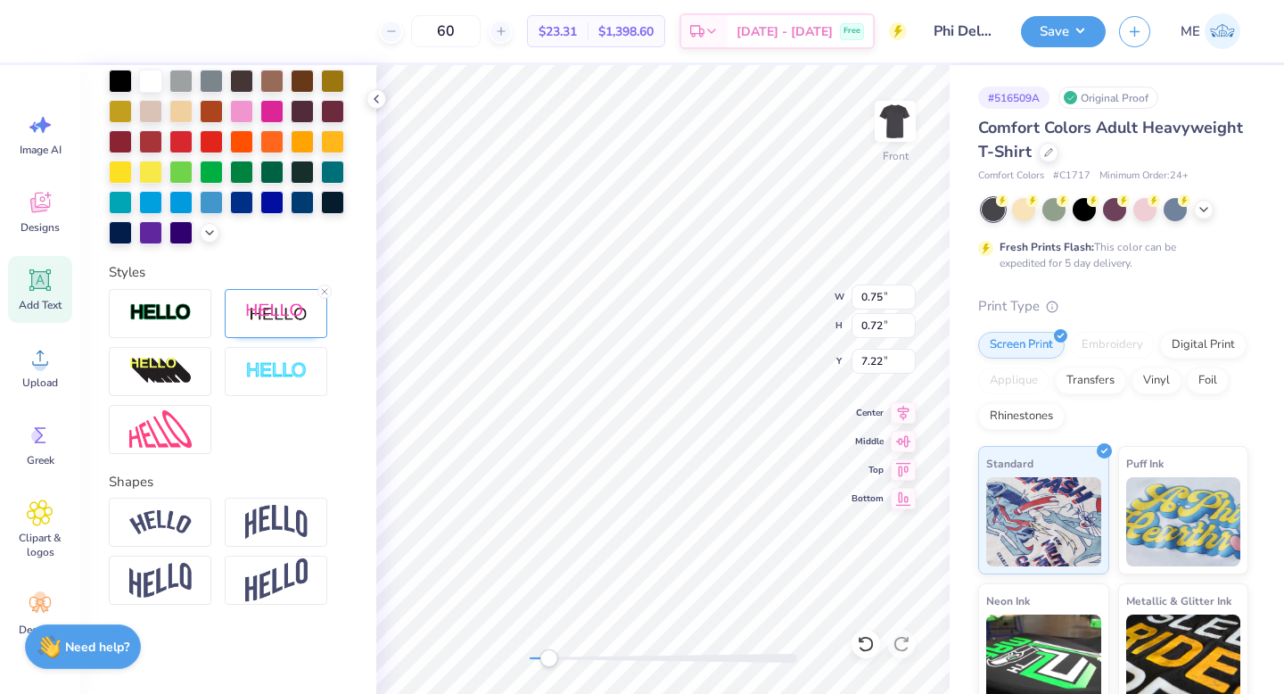
type input "8.17"
drag, startPoint x: 548, startPoint y: 655, endPoint x: 564, endPoint y: 655, distance: 16.0
click at [564, 655] on div "Accessibility label" at bounding box center [563, 658] width 18 height 18
type input "0.75"
type input "0.72"
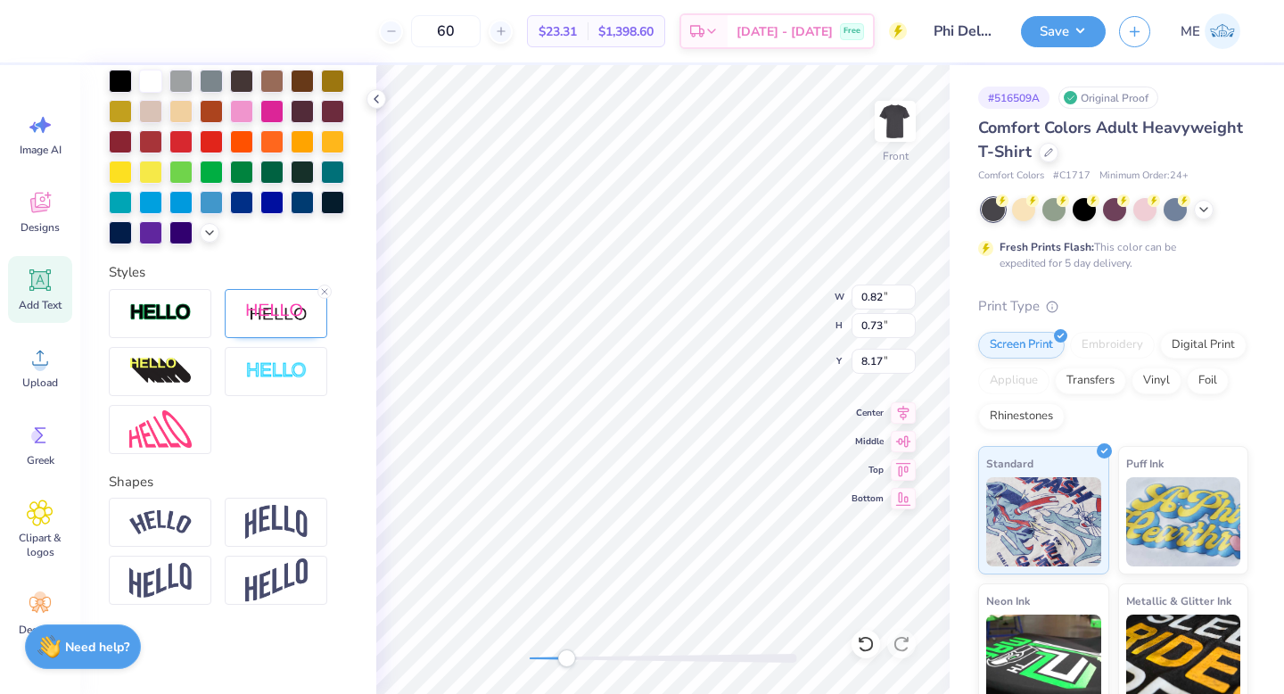
type input "7.10"
type input "0.82"
type input "0.73"
type input "7.82"
drag, startPoint x: 563, startPoint y: 653, endPoint x: 535, endPoint y: 653, distance: 28.5
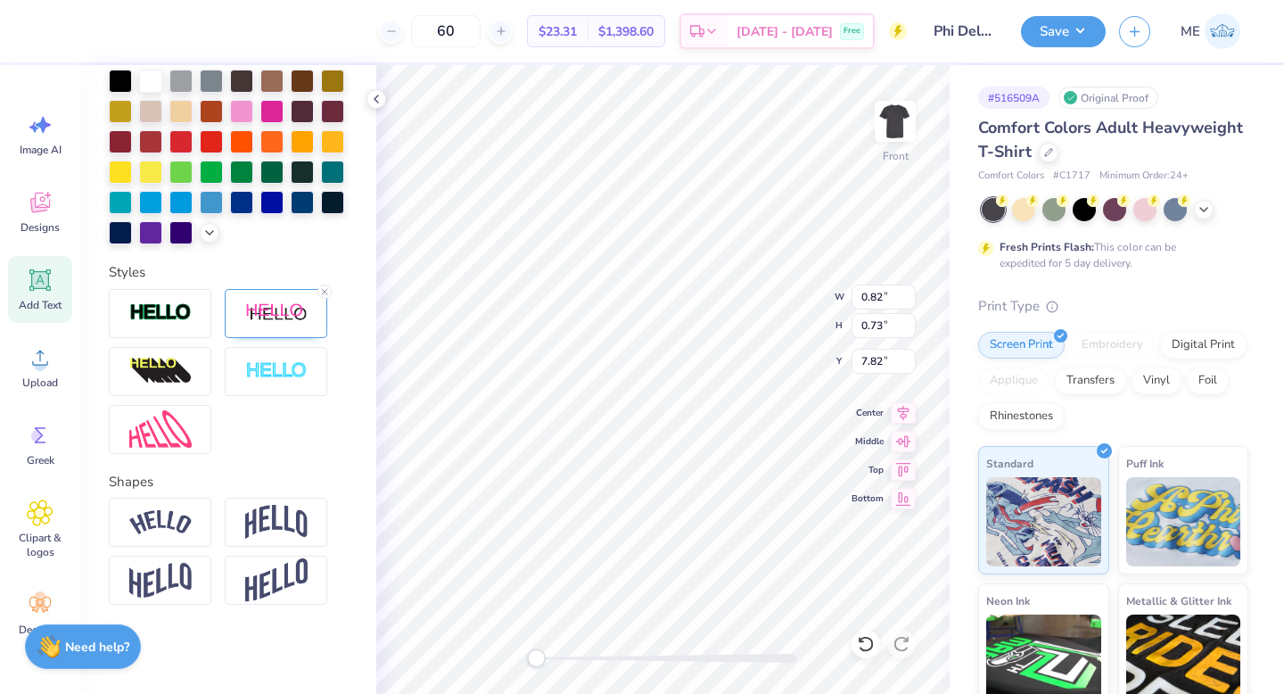
click at [535, 653] on div "Accessibility label" at bounding box center [536, 658] width 18 height 18
click at [899, 358] on input "2.99" at bounding box center [883, 361] width 64 height 25
type input "3.00"
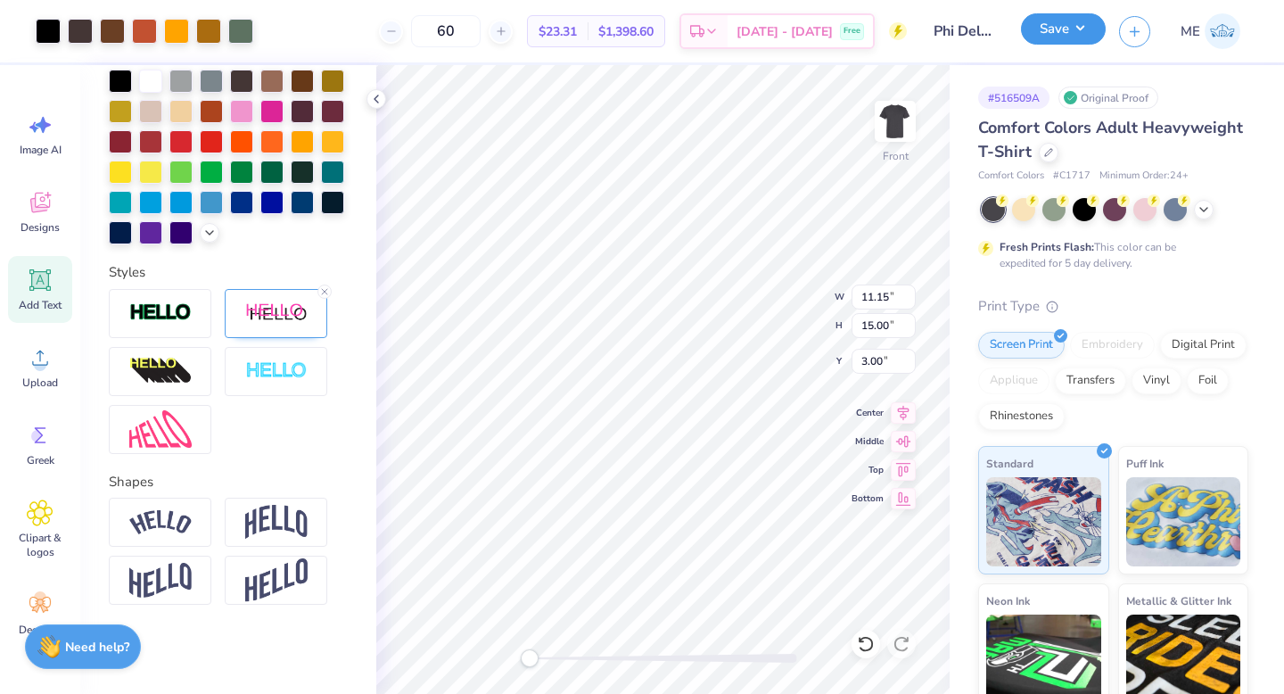
click at [1066, 37] on button "Save" at bounding box center [1063, 28] width 85 height 31
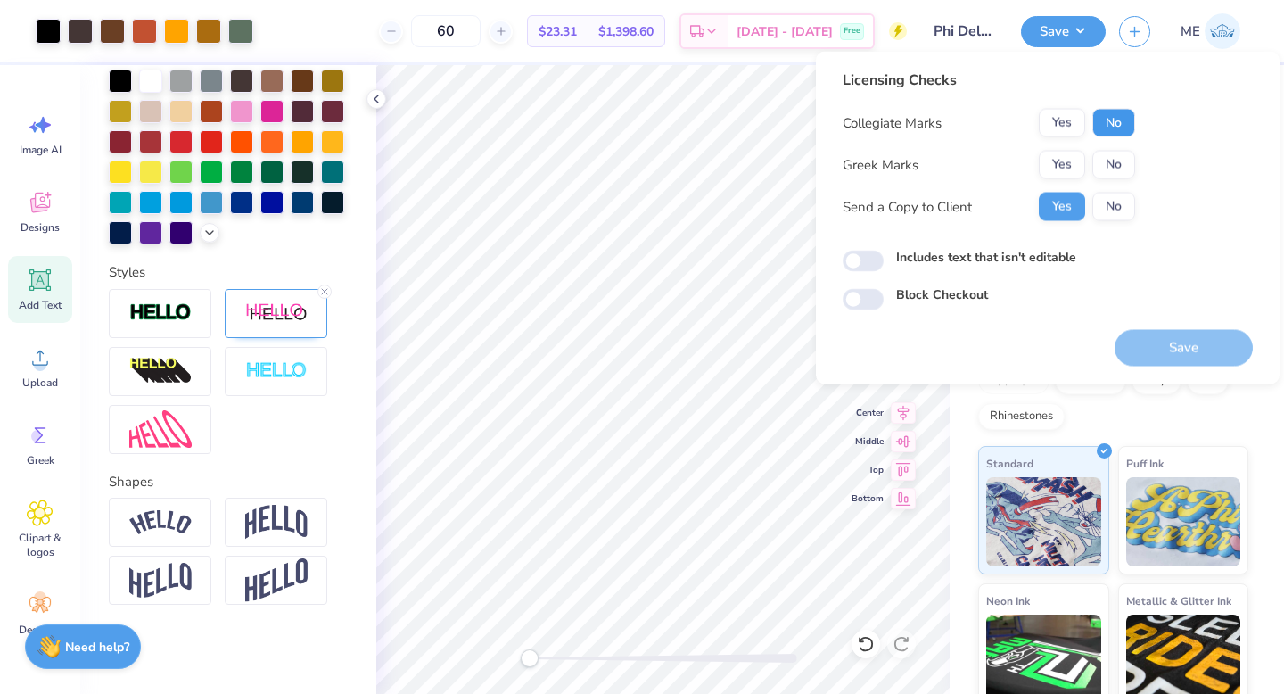
click at [1126, 123] on button "No" at bounding box center [1113, 123] width 43 height 29
click at [1062, 169] on button "Yes" at bounding box center [1062, 165] width 46 height 29
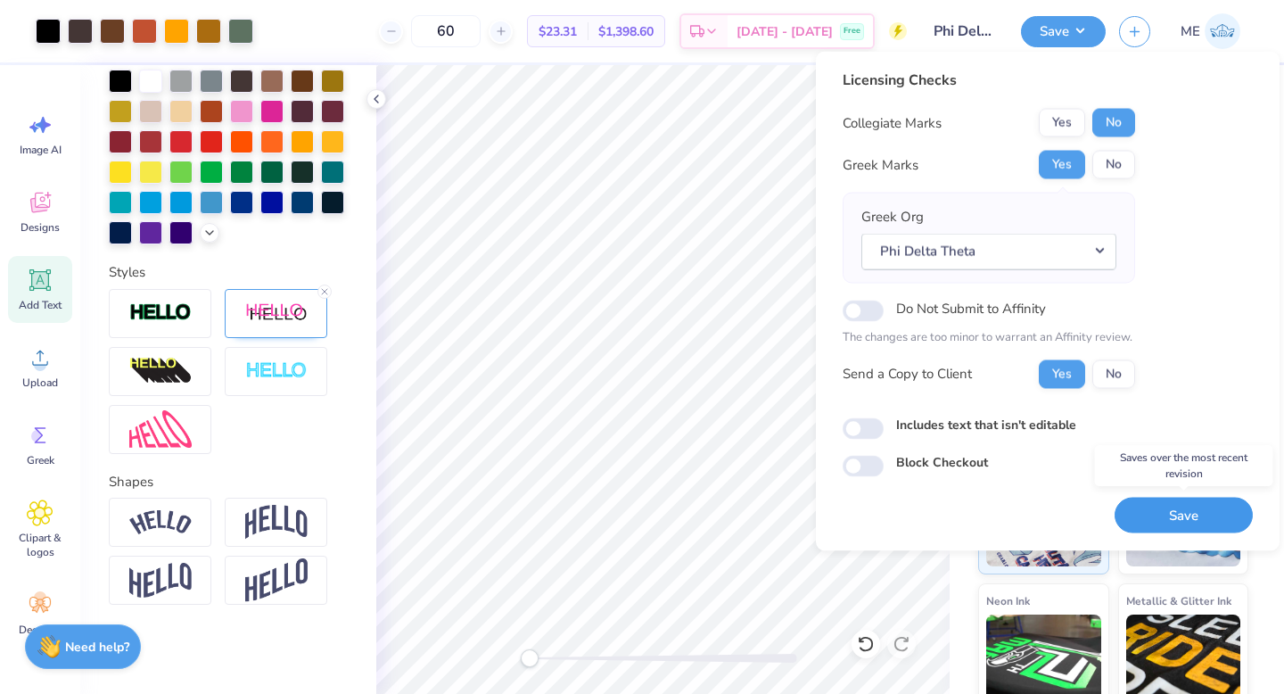
click at [1151, 515] on button "Save" at bounding box center [1183, 515] width 138 height 37
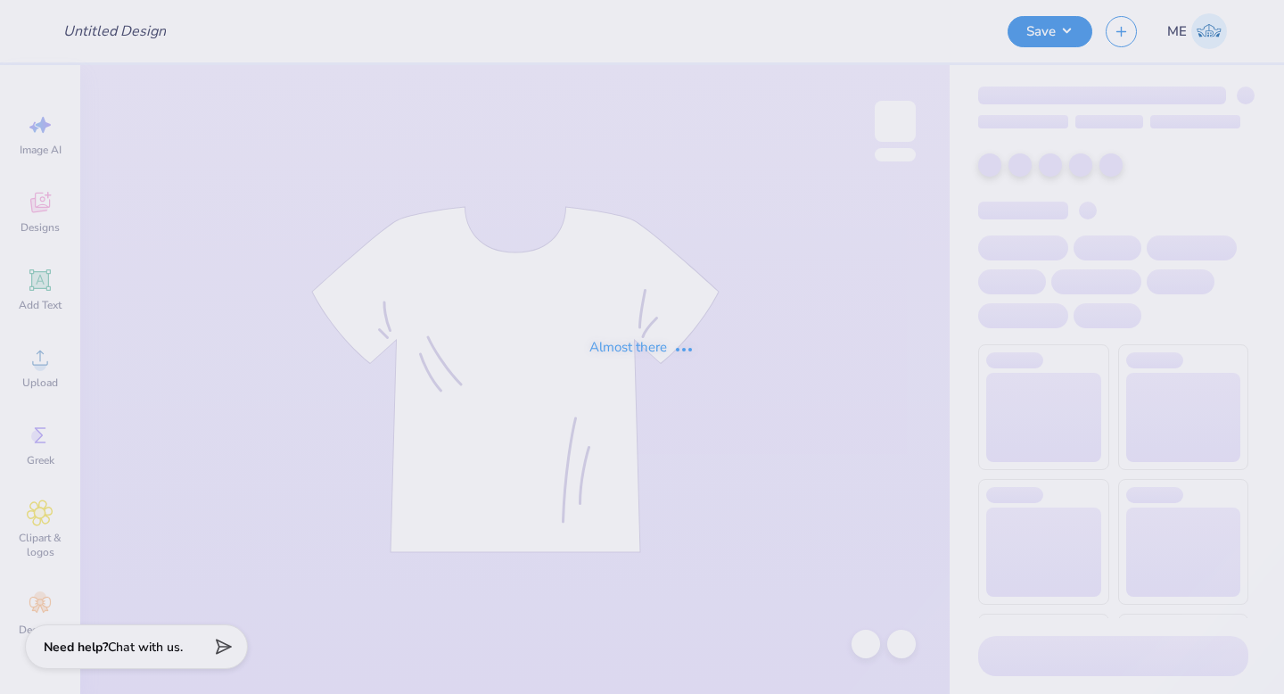
type input "Senior Council hoodies"
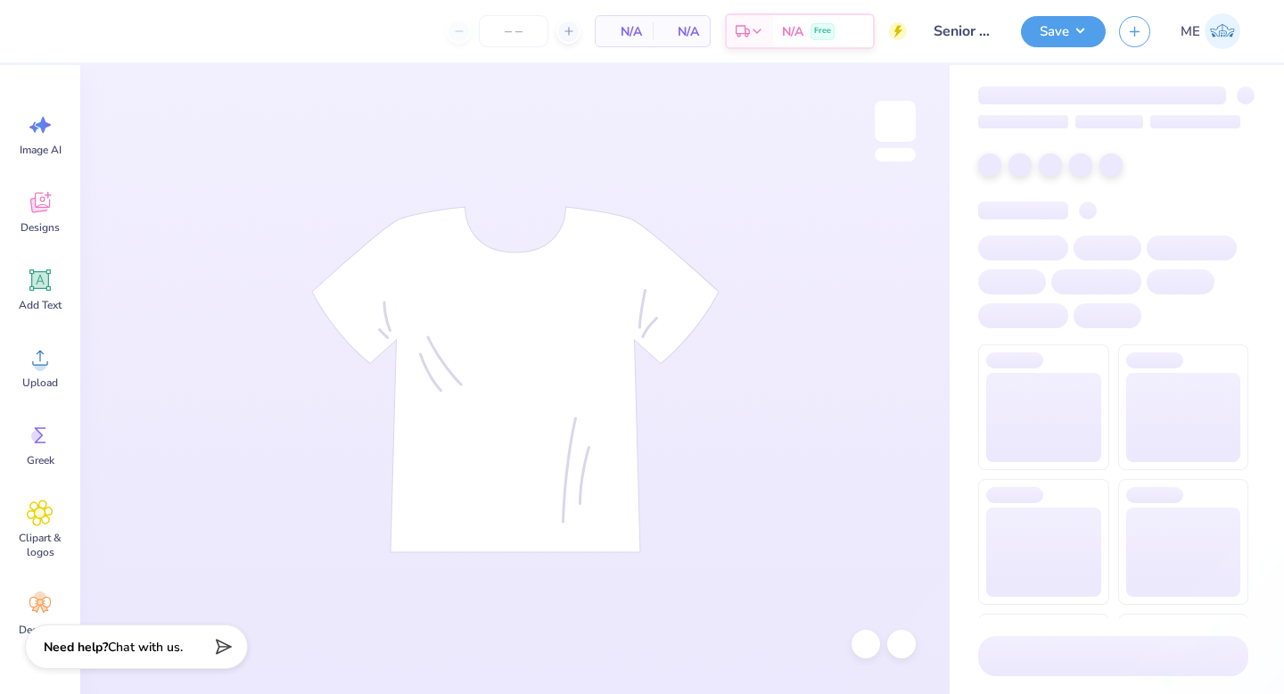
type input "24"
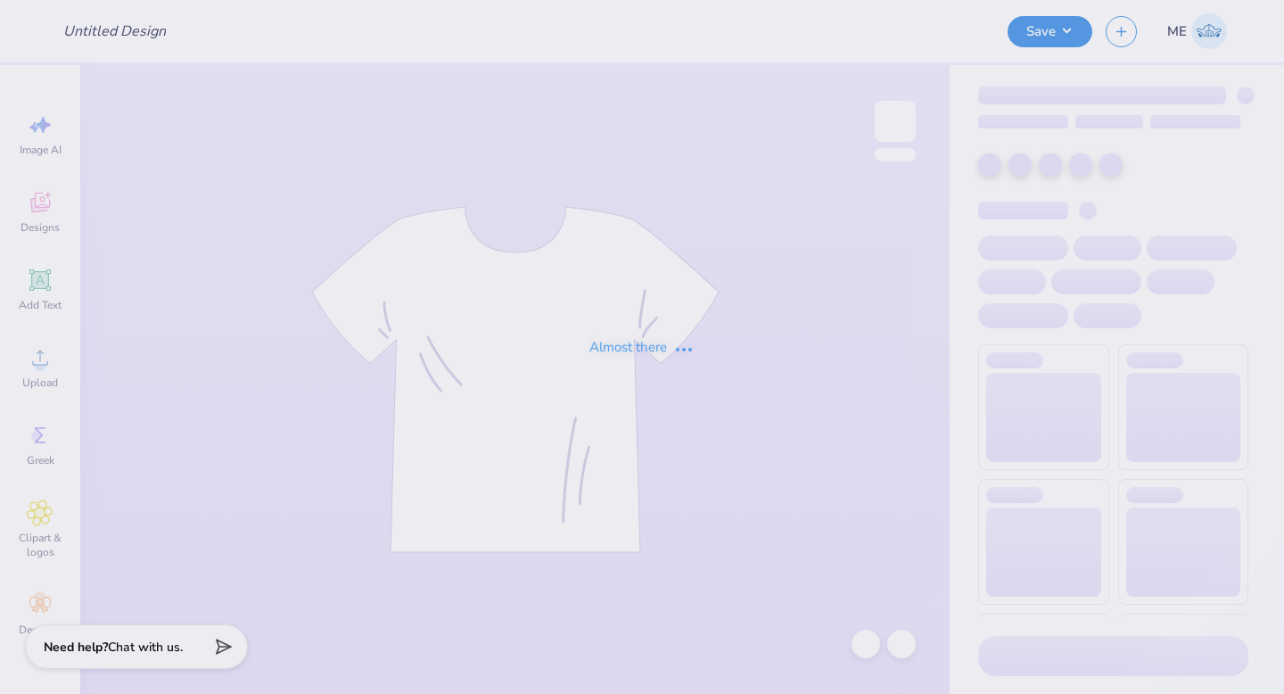
type input "Senior Council hoodies"
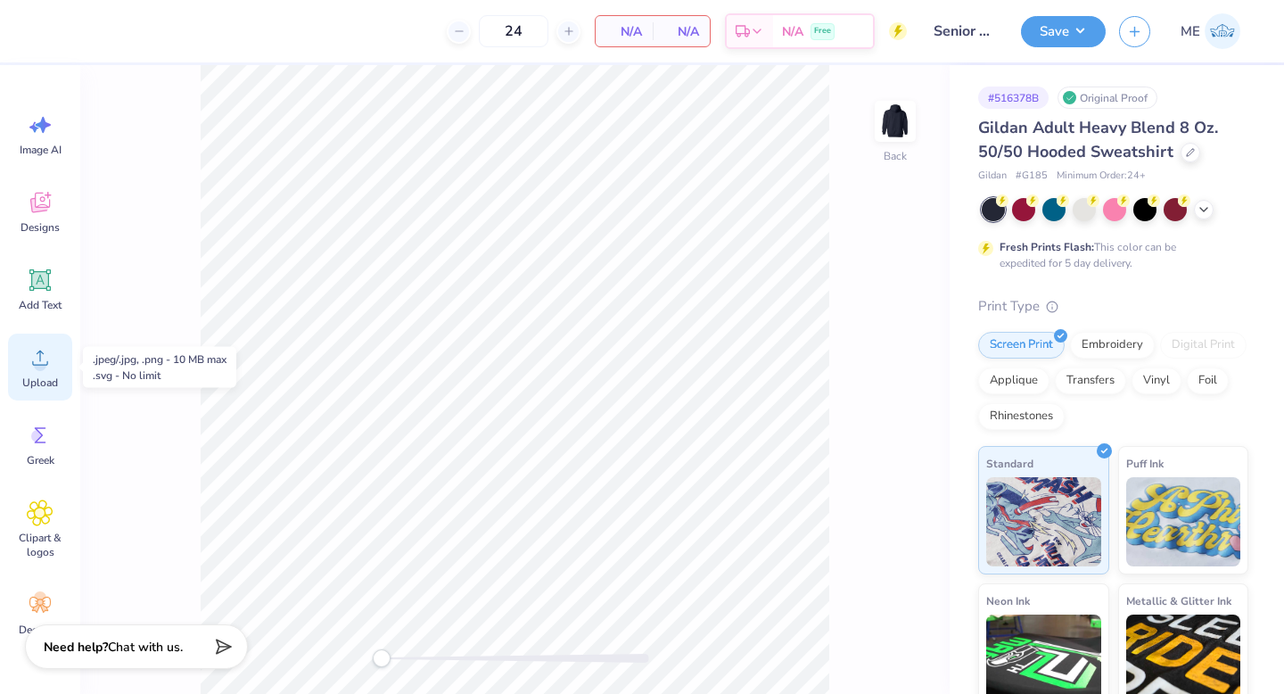
click at [39, 368] on circle at bounding box center [40, 364] width 12 height 12
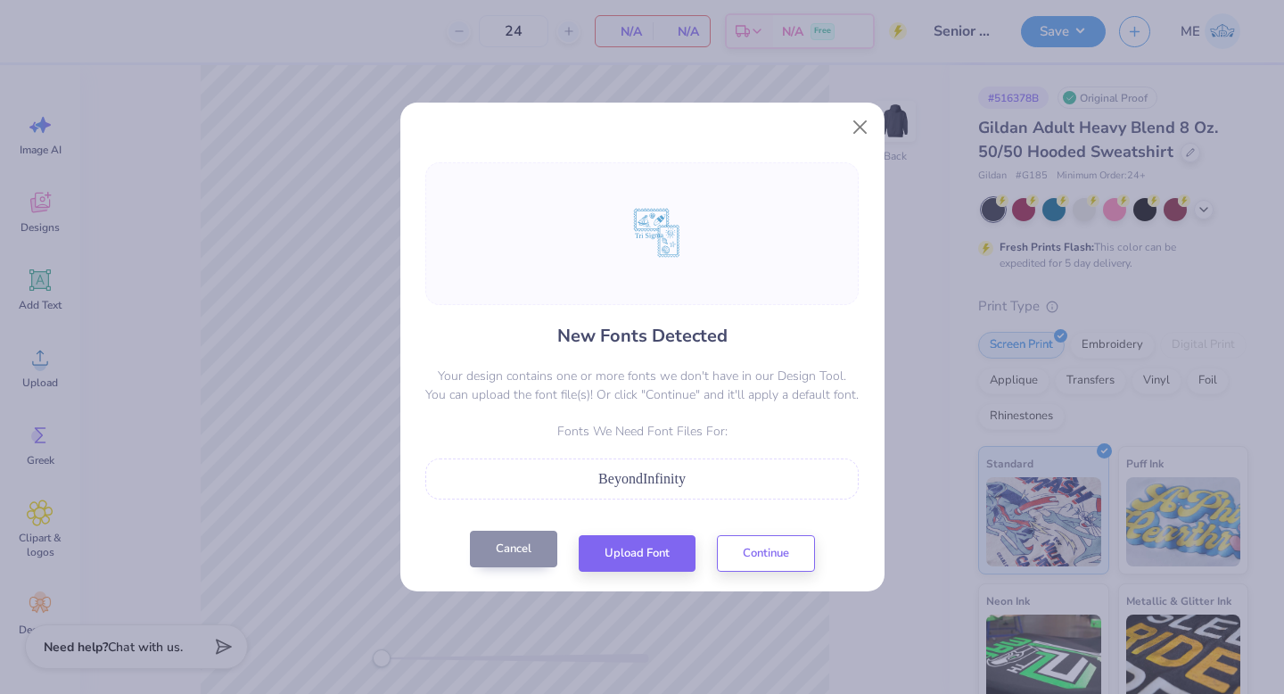
click at [513, 546] on button "Cancel" at bounding box center [513, 548] width 87 height 37
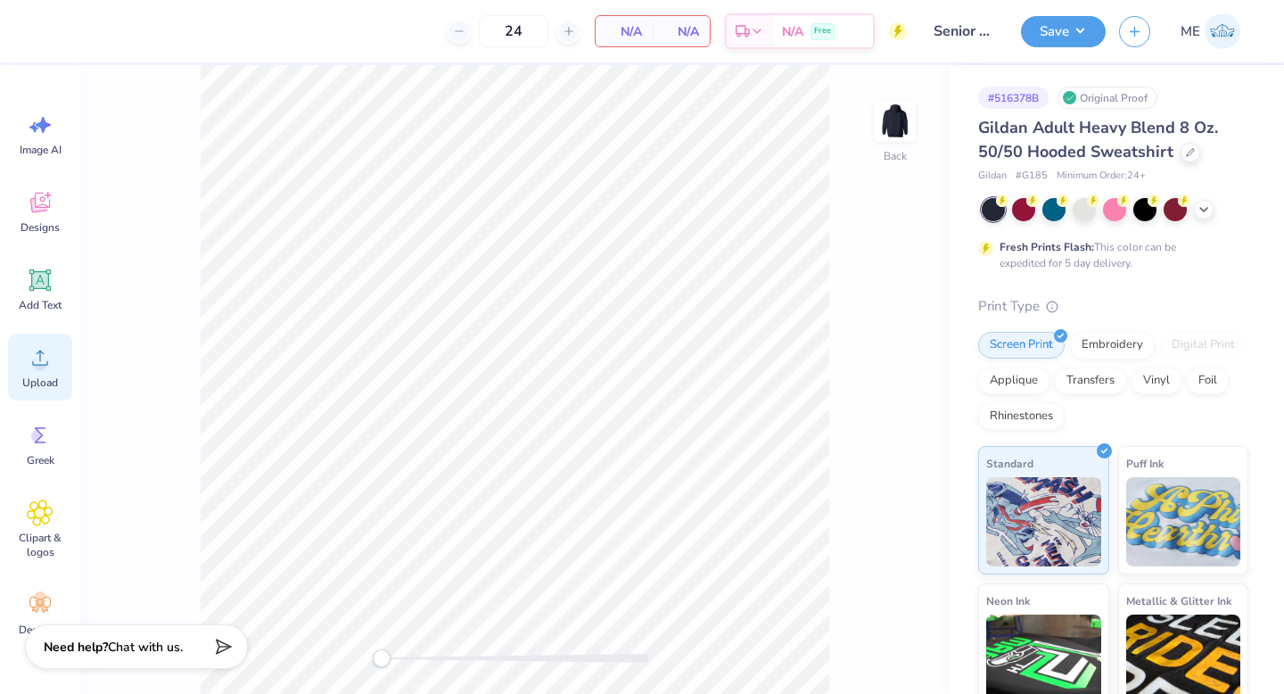
click at [37, 350] on icon at bounding box center [40, 357] width 27 height 27
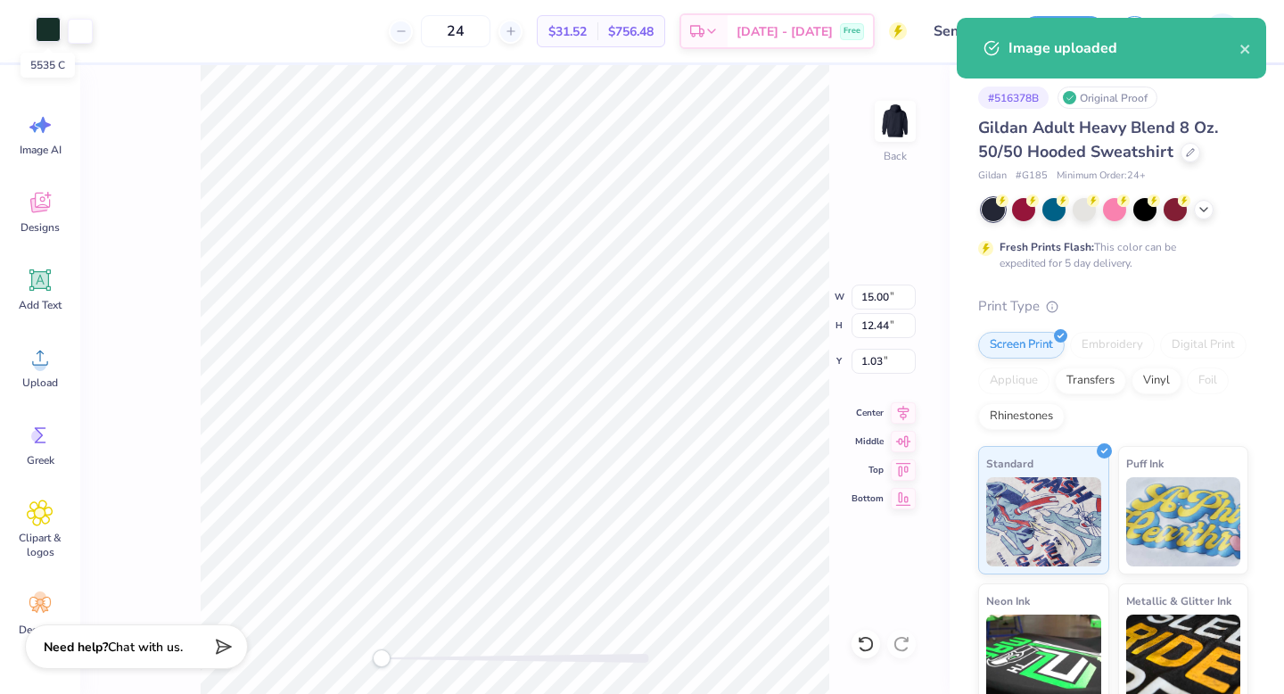
click at [45, 21] on div at bounding box center [48, 29] width 25 height 25
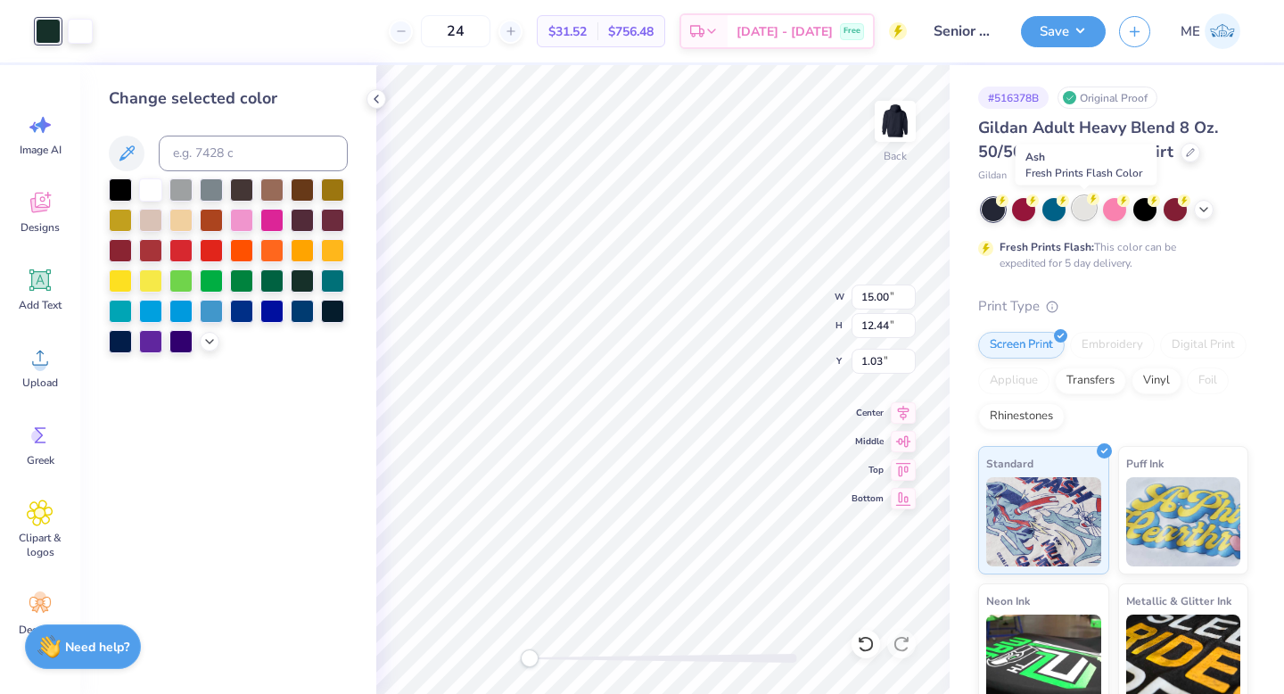
click at [1088, 210] on div at bounding box center [1083, 207] width 23 height 23
click at [1203, 205] on icon at bounding box center [1203, 208] width 14 height 14
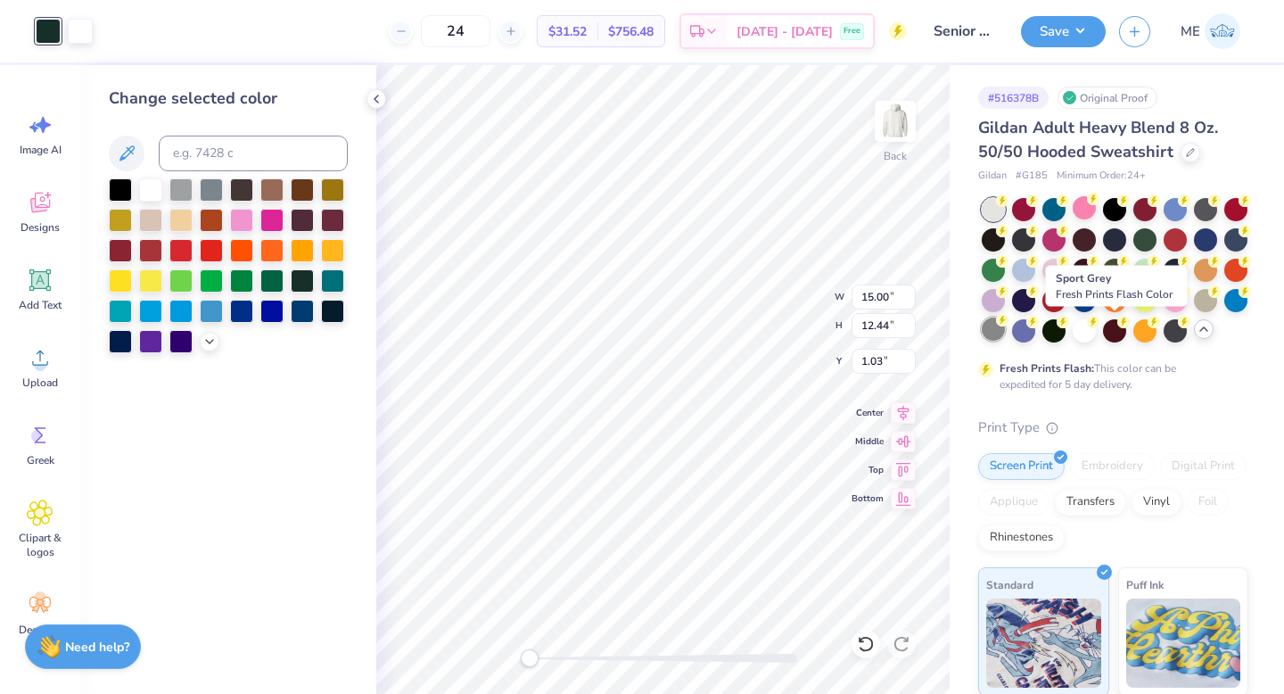
click at [1005, 333] on div at bounding box center [993, 328] width 23 height 23
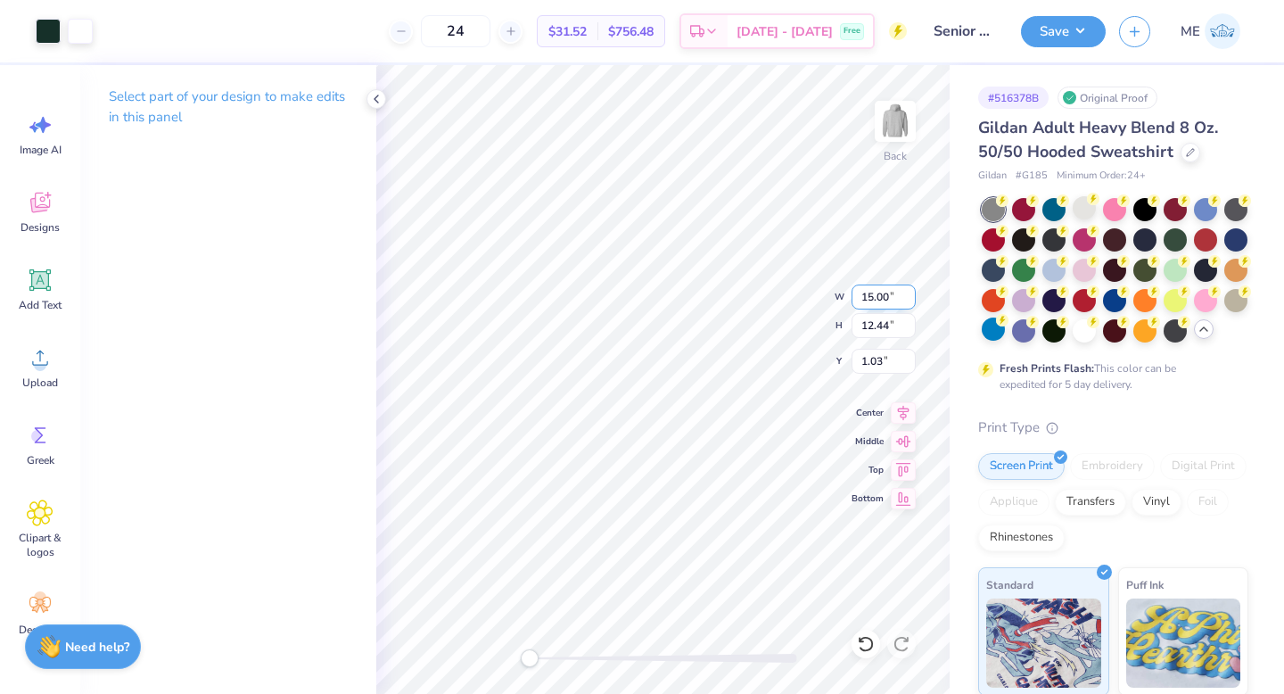
click at [893, 300] on input "15.00" at bounding box center [883, 296] width 64 height 25
type input "12"
click at [901, 405] on icon at bounding box center [904, 410] width 12 height 15
click at [885, 364] on input "1.03" at bounding box center [883, 361] width 64 height 25
type input "3"
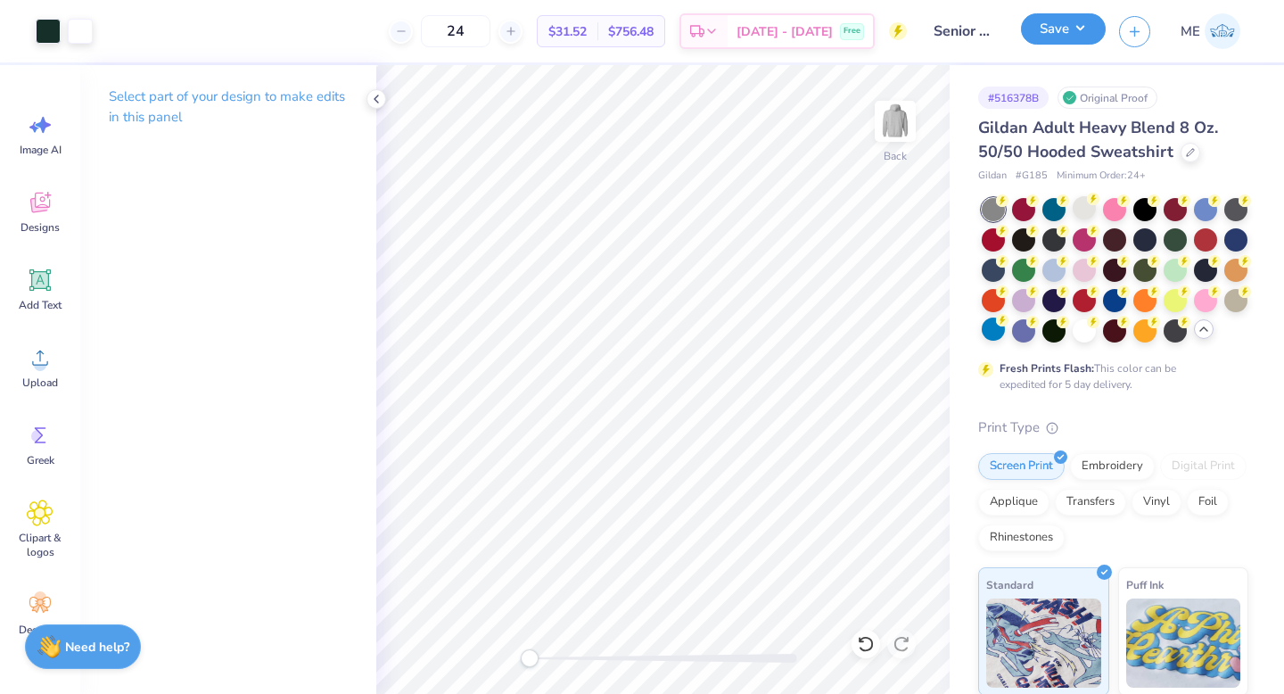
click at [1075, 30] on button "Save" at bounding box center [1063, 28] width 85 height 31
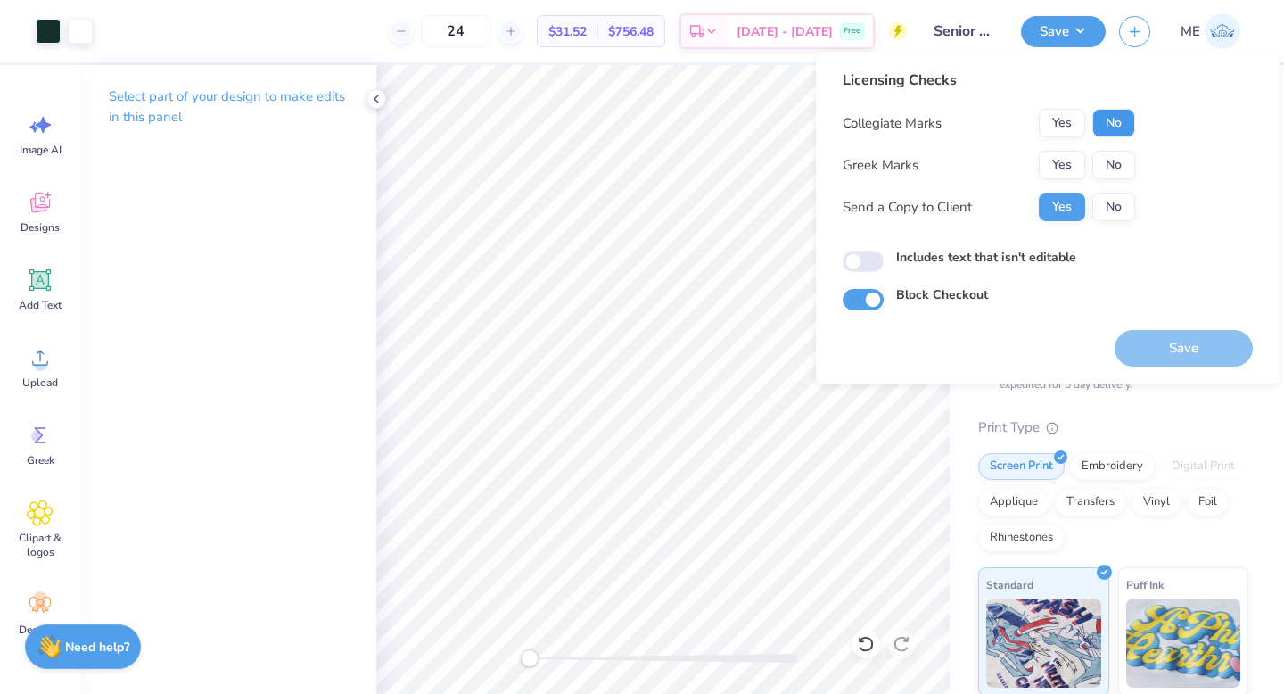
click at [1121, 129] on button "No" at bounding box center [1113, 123] width 43 height 29
click at [1108, 160] on button "No" at bounding box center [1113, 165] width 43 height 29
click at [850, 253] on input "Includes text that isn't editable" at bounding box center [862, 261] width 41 height 21
checkbox input "true"
click at [1172, 344] on button "Save" at bounding box center [1183, 348] width 138 height 37
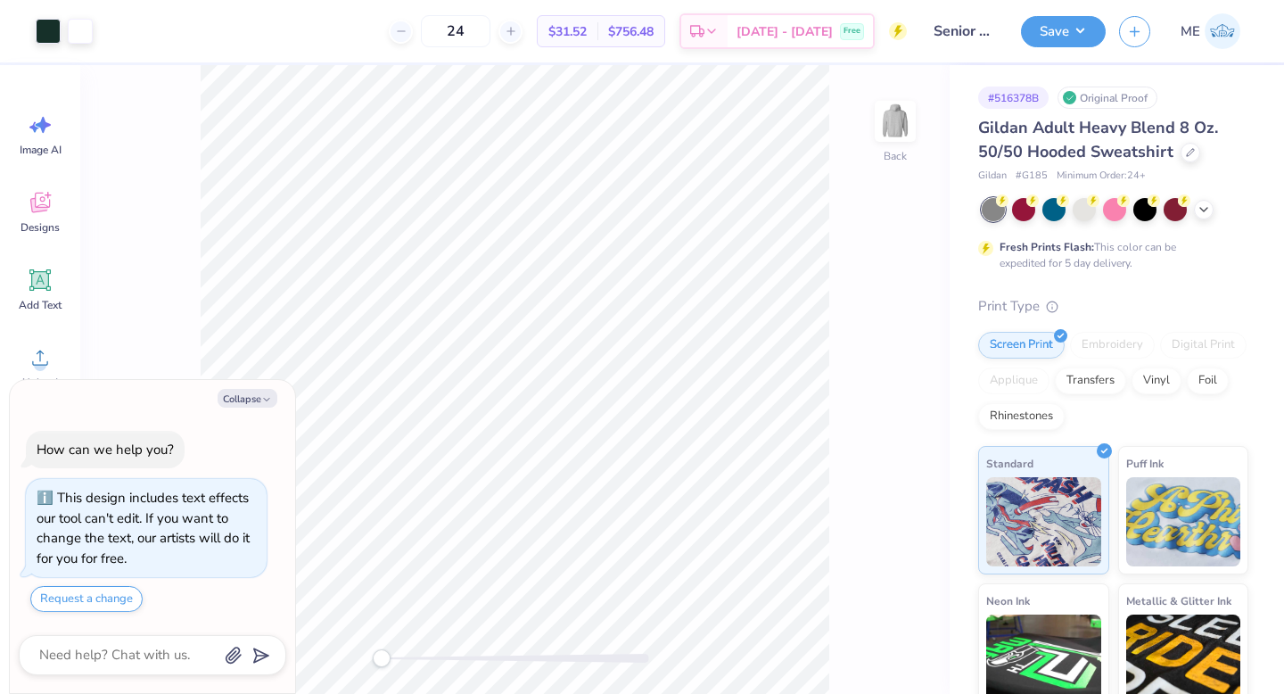
type textarea "x"
click at [883, 371] on input "0.58" at bounding box center [883, 375] width 64 height 25
type input "3"
type textarea "x"
click at [878, 304] on input "12.00" at bounding box center [883, 296] width 64 height 25
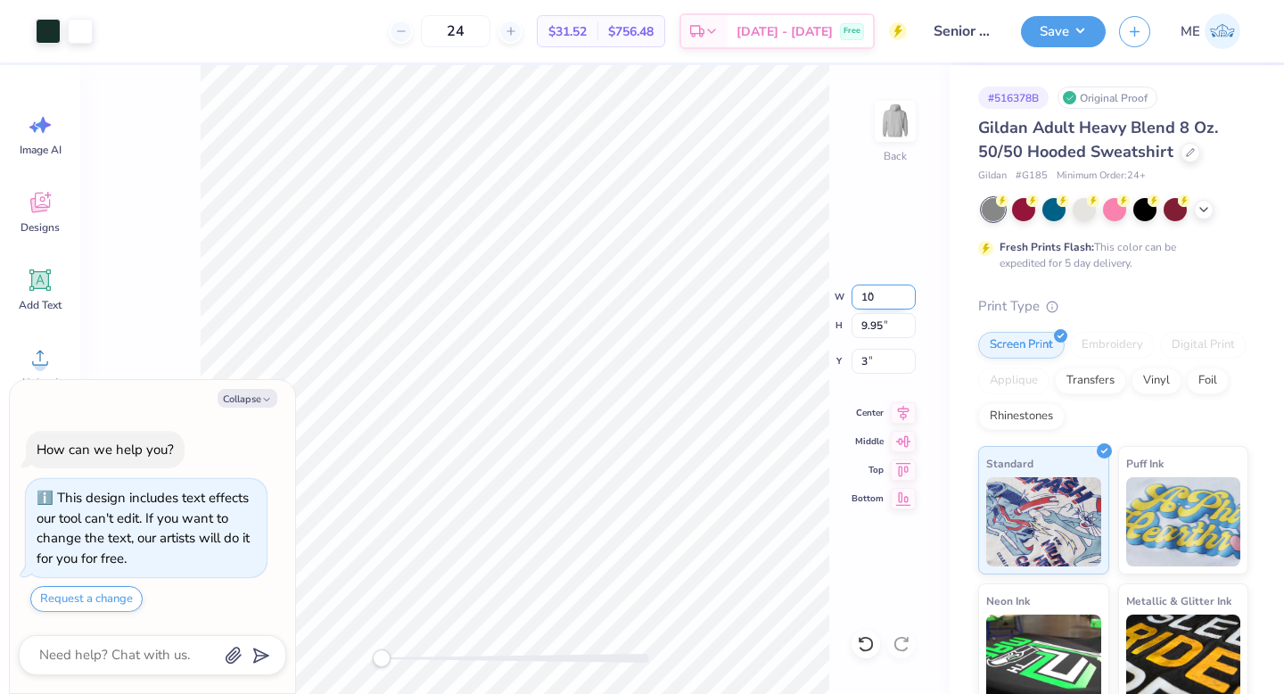
type input "10"
type textarea "x"
type input "11"
click at [387, 649] on div "Back" at bounding box center [514, 379] width 869 height 628
drag, startPoint x: 376, startPoint y: 652, endPoint x: 403, endPoint y: 658, distance: 27.5
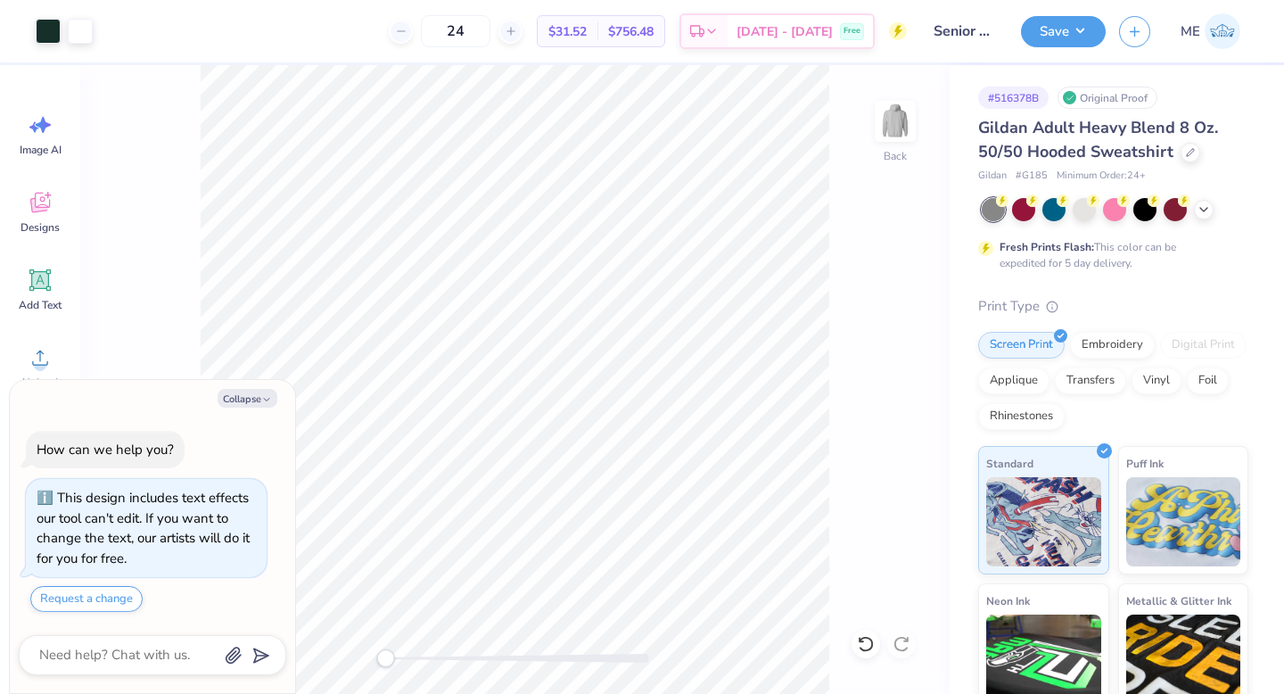
click at [394, 658] on div "Accessibility label" at bounding box center [385, 658] width 18 height 18
click at [301, 649] on div "Back" at bounding box center [514, 379] width 869 height 628
type textarea "x"
click at [878, 303] on input "7.64" at bounding box center [883, 296] width 64 height 25
type input "11"
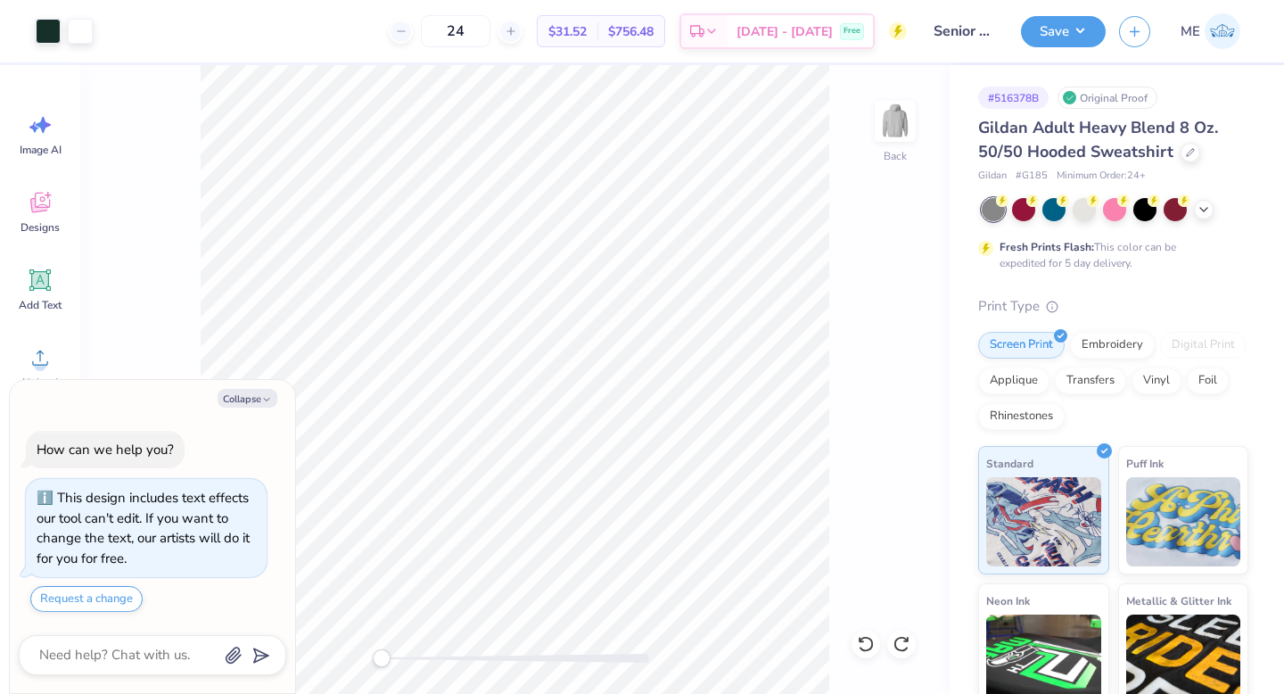
type textarea "x"
click at [883, 299] on input "7.64" at bounding box center [883, 296] width 64 height 25
type input "12"
click at [392, 654] on div "Back" at bounding box center [514, 379] width 869 height 628
drag, startPoint x: 384, startPoint y: 655, endPoint x: 291, endPoint y: 652, distance: 93.7
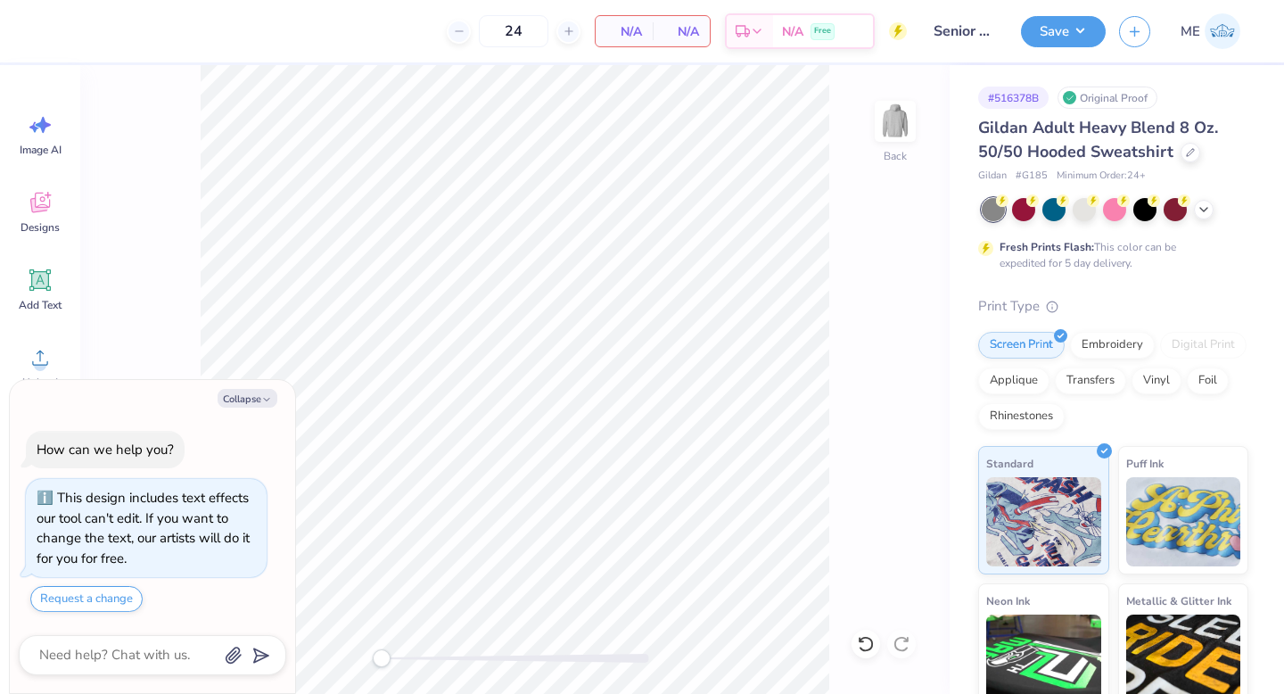
click at [291, 652] on body "24 N/A Per Item N/A Total Est. Delivery N/A Free Design Title Senior Council ho…" at bounding box center [642, 347] width 1284 height 694
type textarea "x"
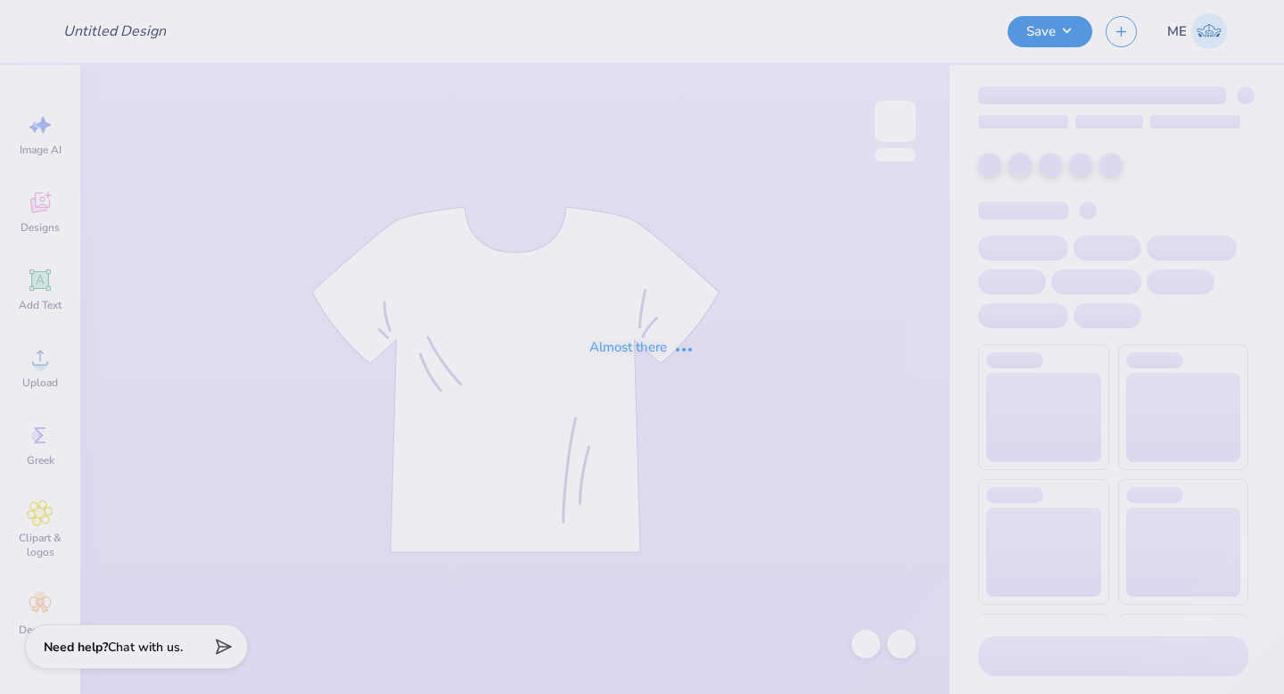
type input "Senior Council hoodies"
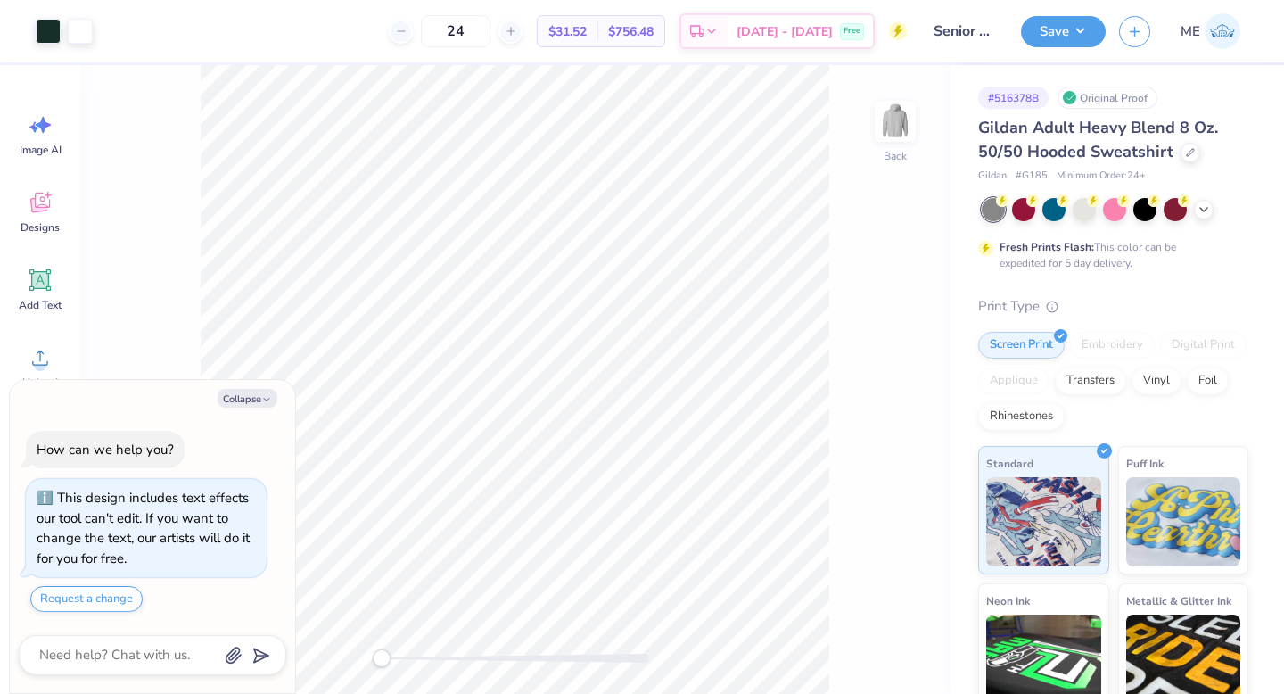
type textarea "x"
click at [896, 321] on input "12.00" at bounding box center [883, 311] width 64 height 25
type input "11"
type textarea "x"
click at [883, 367] on input "0.58" at bounding box center [883, 361] width 64 height 25
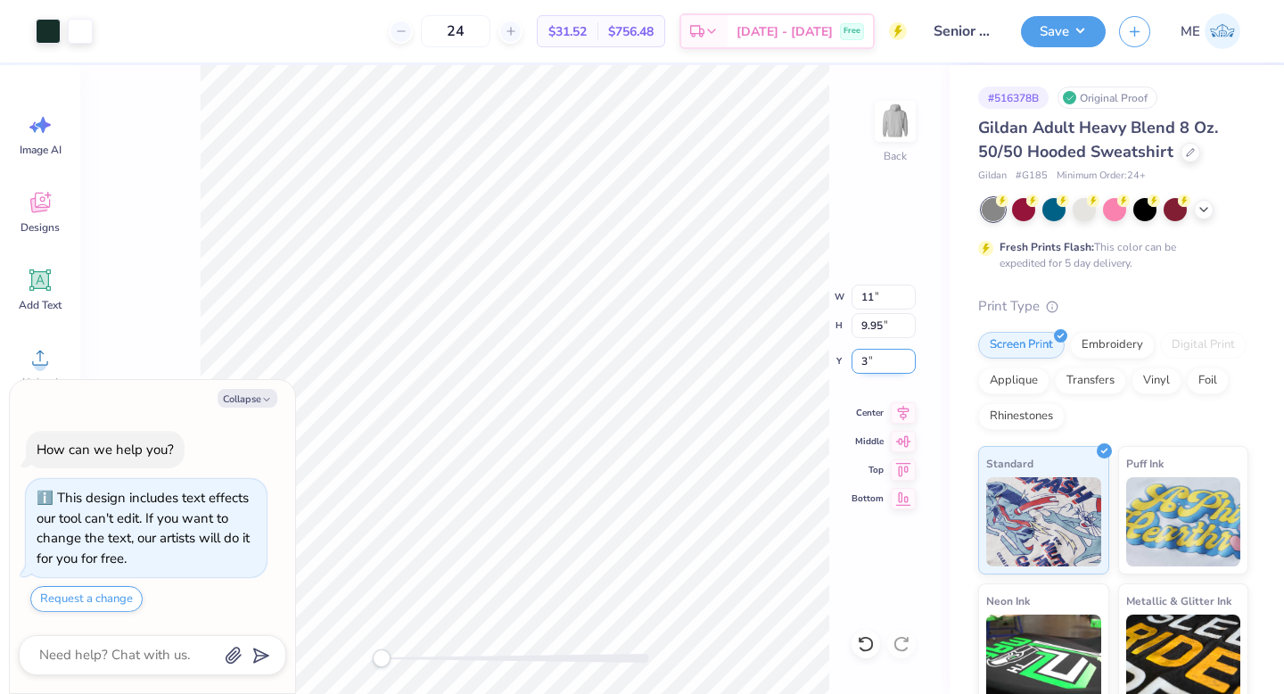
type input "3"
type textarea "x"
click at [909, 412] on icon at bounding box center [903, 409] width 25 height 21
click at [896, 298] on input "10.08" at bounding box center [883, 296] width 64 height 25
type input "11"
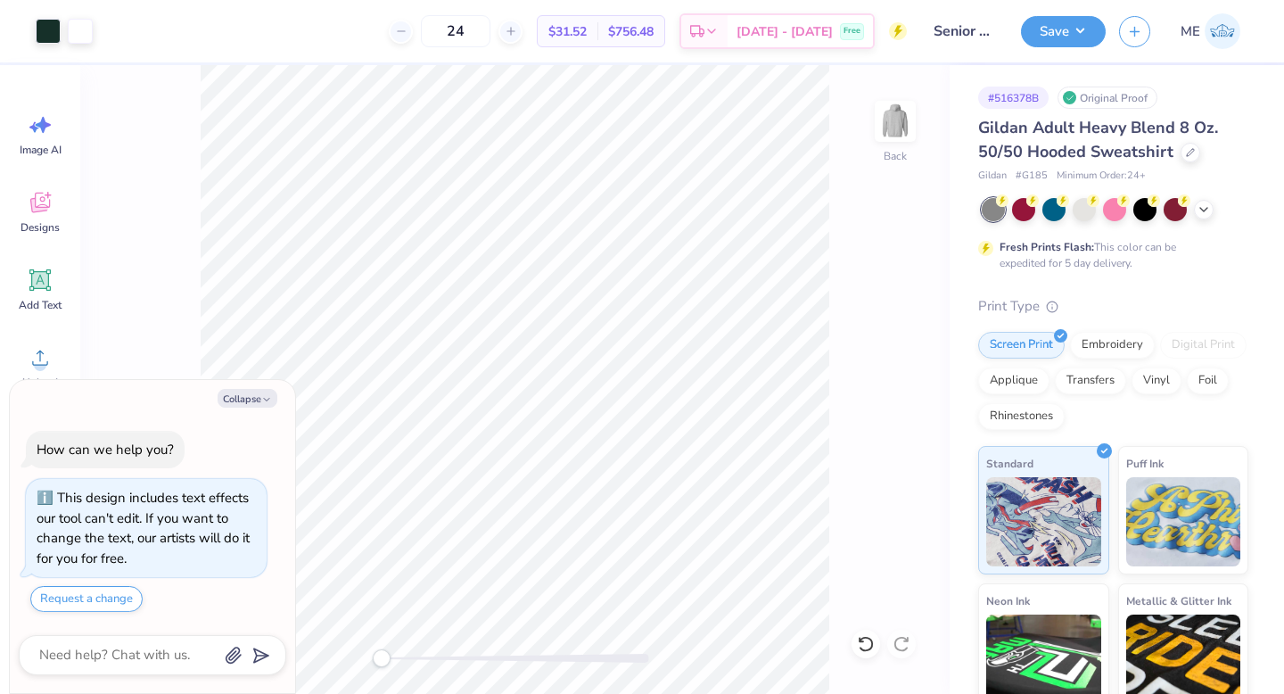
type textarea "x"
click at [873, 366] on input "2.21" at bounding box center [883, 361] width 64 height 25
type input "3"
type textarea "x"
click at [883, 308] on input "12.00" at bounding box center [883, 296] width 64 height 25
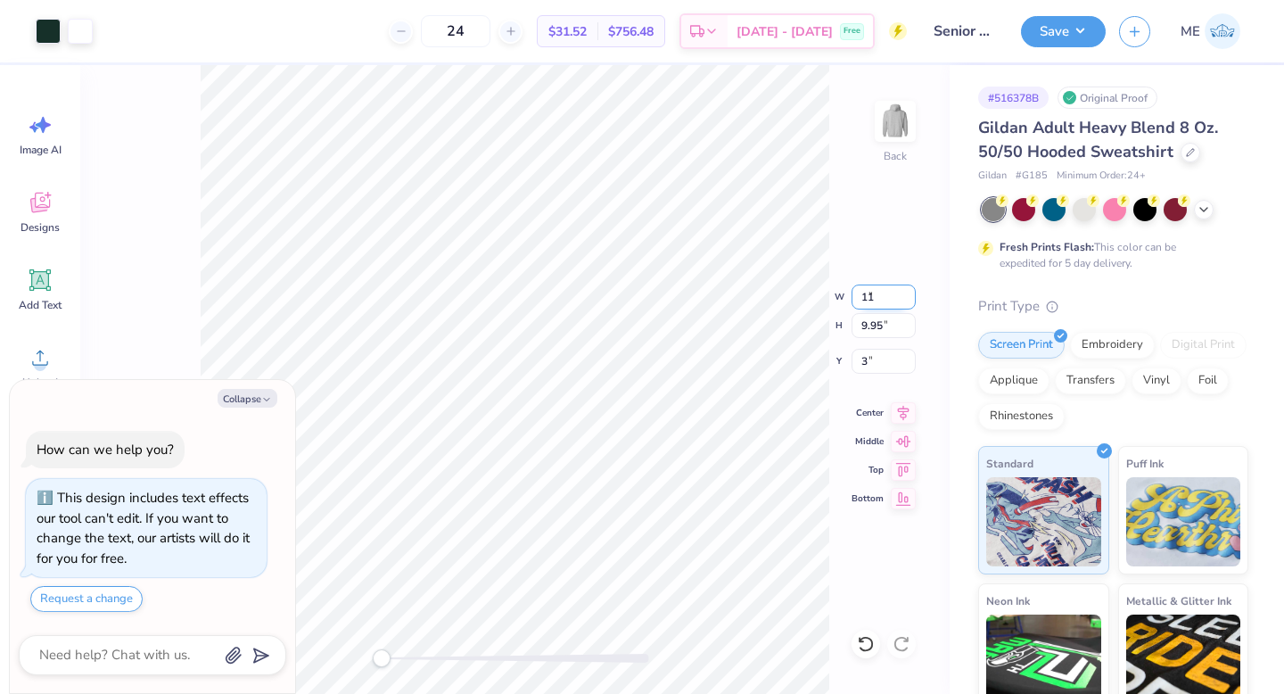
type input "11"
type textarea "x"
click at [881, 362] on input "3.79" at bounding box center [883, 361] width 64 height 25
type input "3"
type textarea "x"
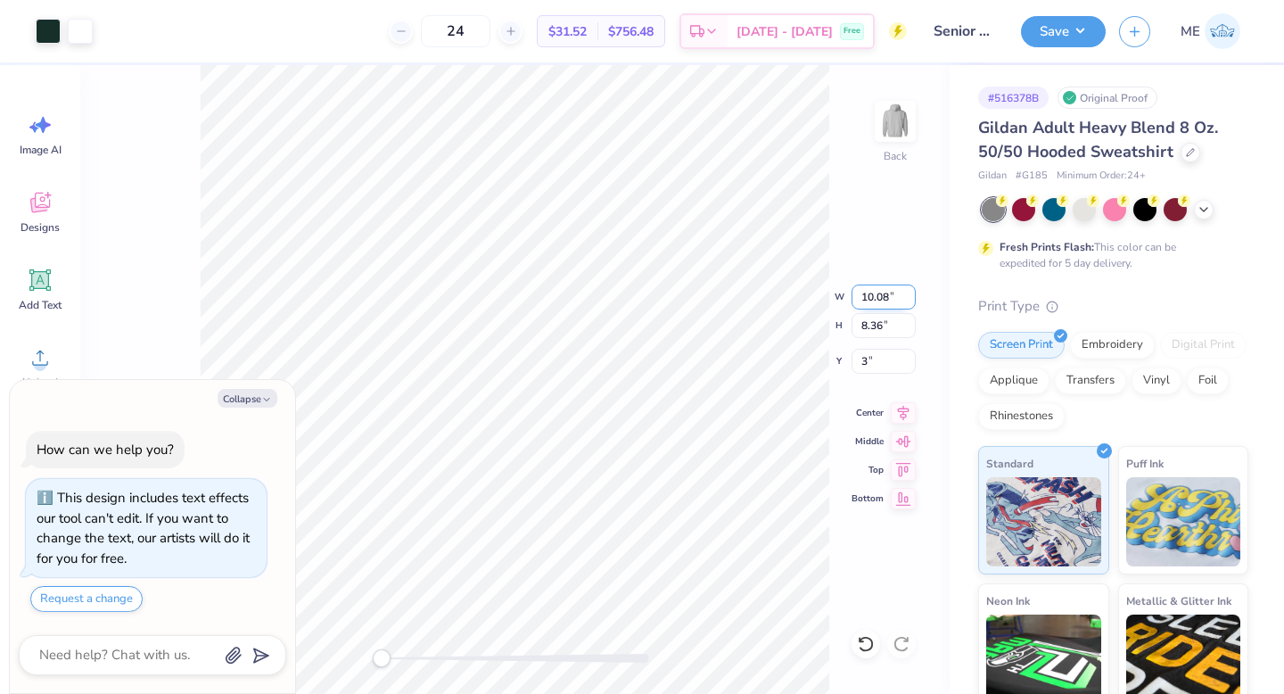
click at [889, 294] on input "10.08" at bounding box center [883, 296] width 64 height 25
type input "11"
type textarea "x"
click at [877, 365] on input "2.21" at bounding box center [883, 361] width 64 height 25
type input "3"
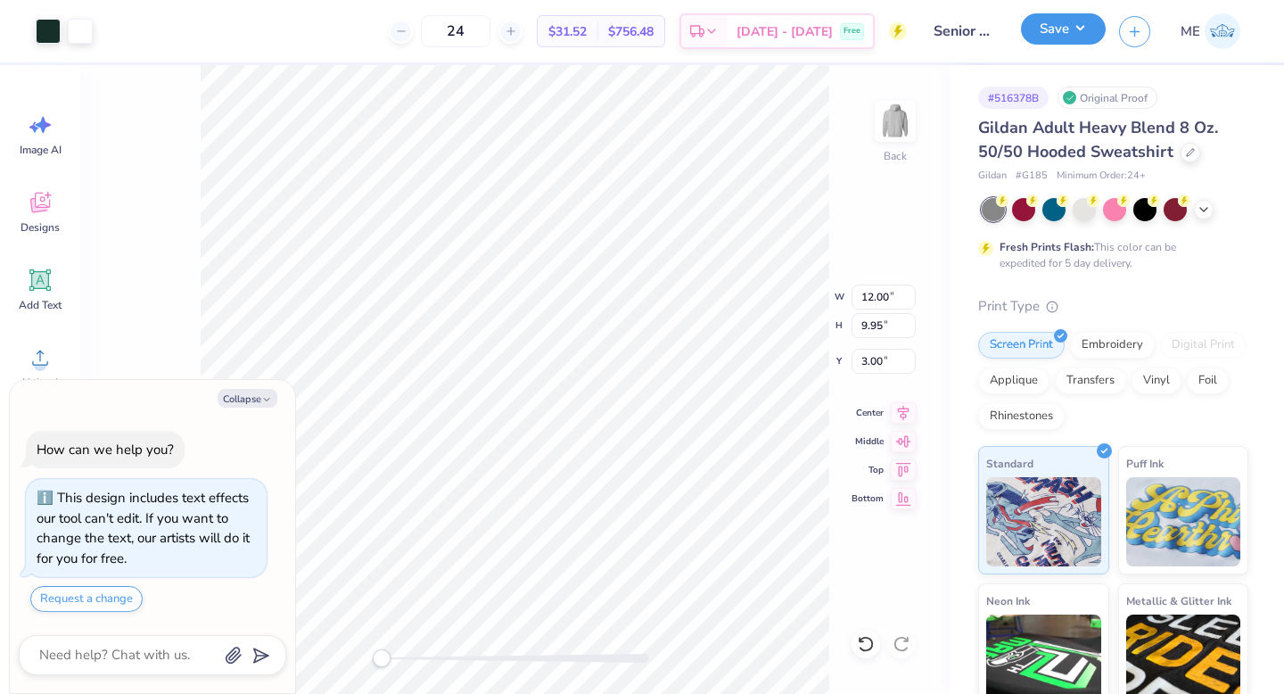
click at [1036, 36] on button "Save" at bounding box center [1063, 28] width 85 height 31
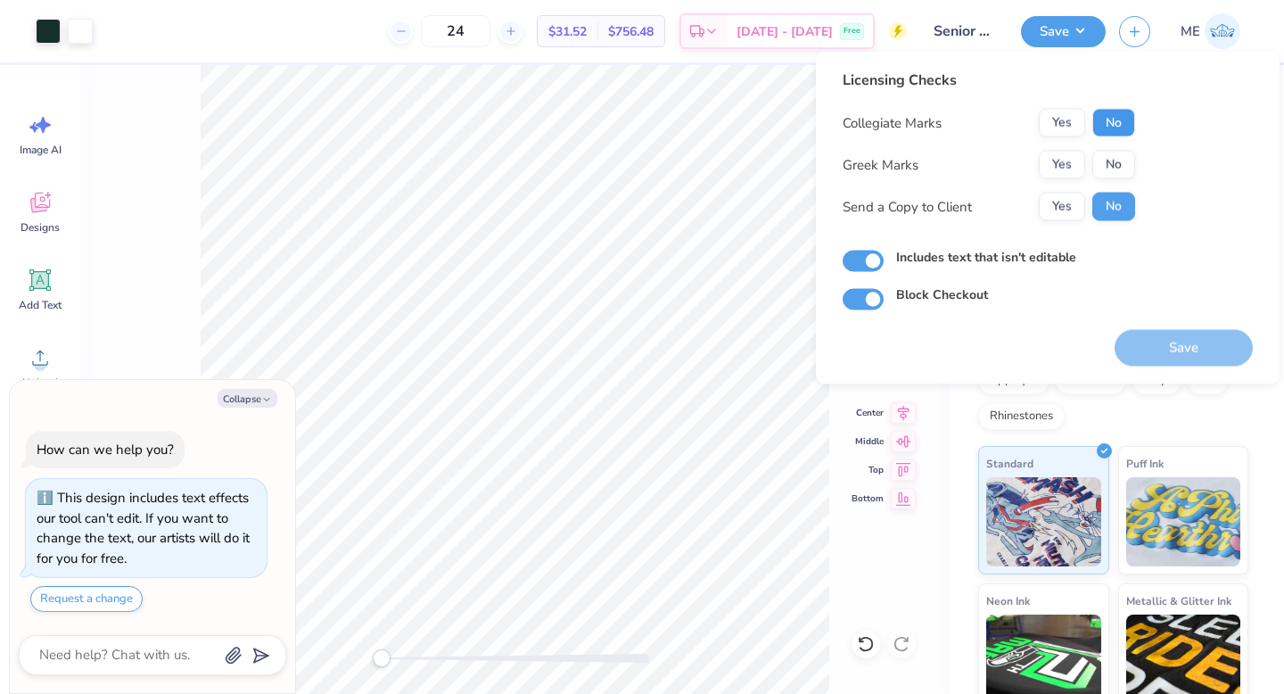
click at [1121, 116] on button "No" at bounding box center [1113, 123] width 43 height 29
click at [1096, 162] on button "No" at bounding box center [1113, 165] width 43 height 29
click at [1143, 355] on button "Save" at bounding box center [1183, 348] width 138 height 37
type textarea "x"
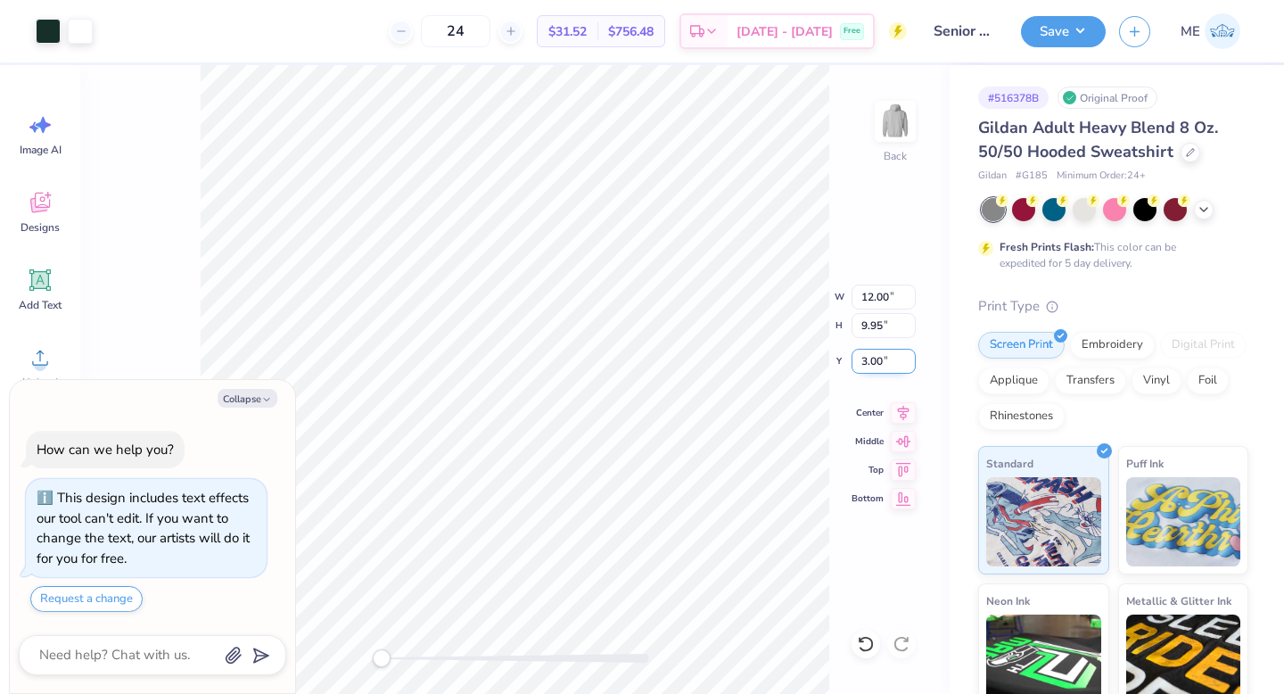
click at [879, 366] on input "3.00" at bounding box center [883, 361] width 64 height 25
type input "3"
type textarea "x"
click at [891, 368] on input "3.00" at bounding box center [883, 361] width 64 height 25
type input "3"
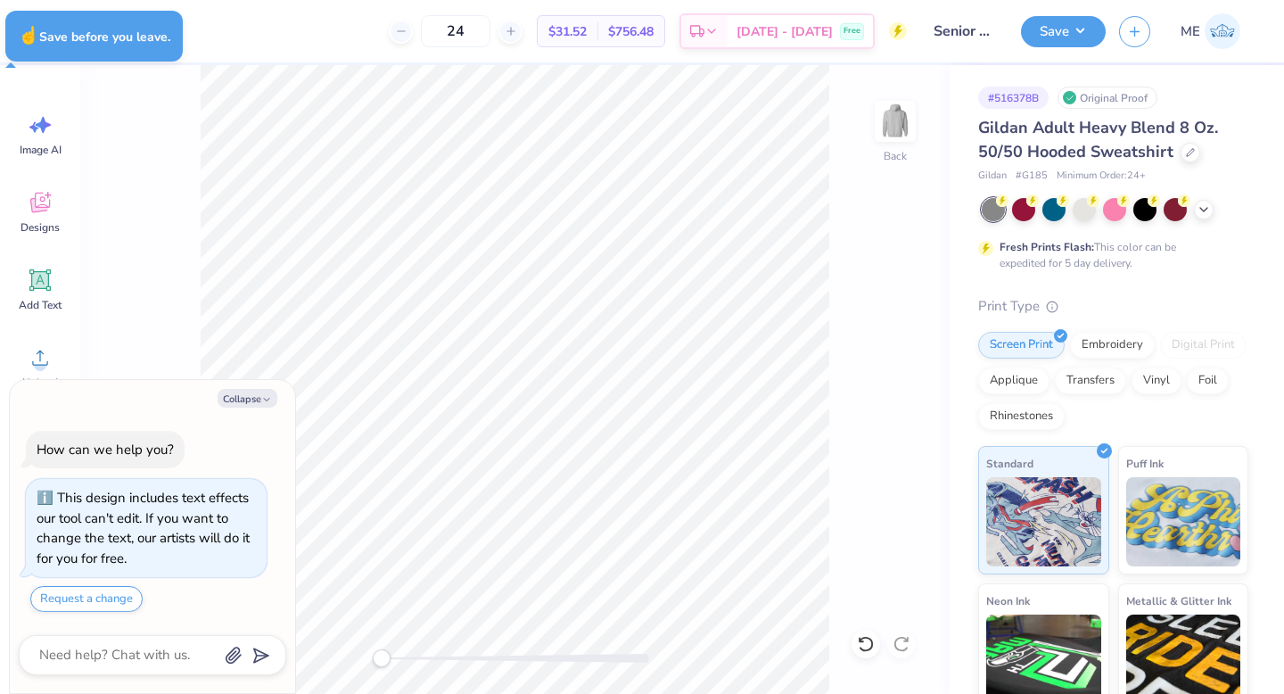
type textarea "x"
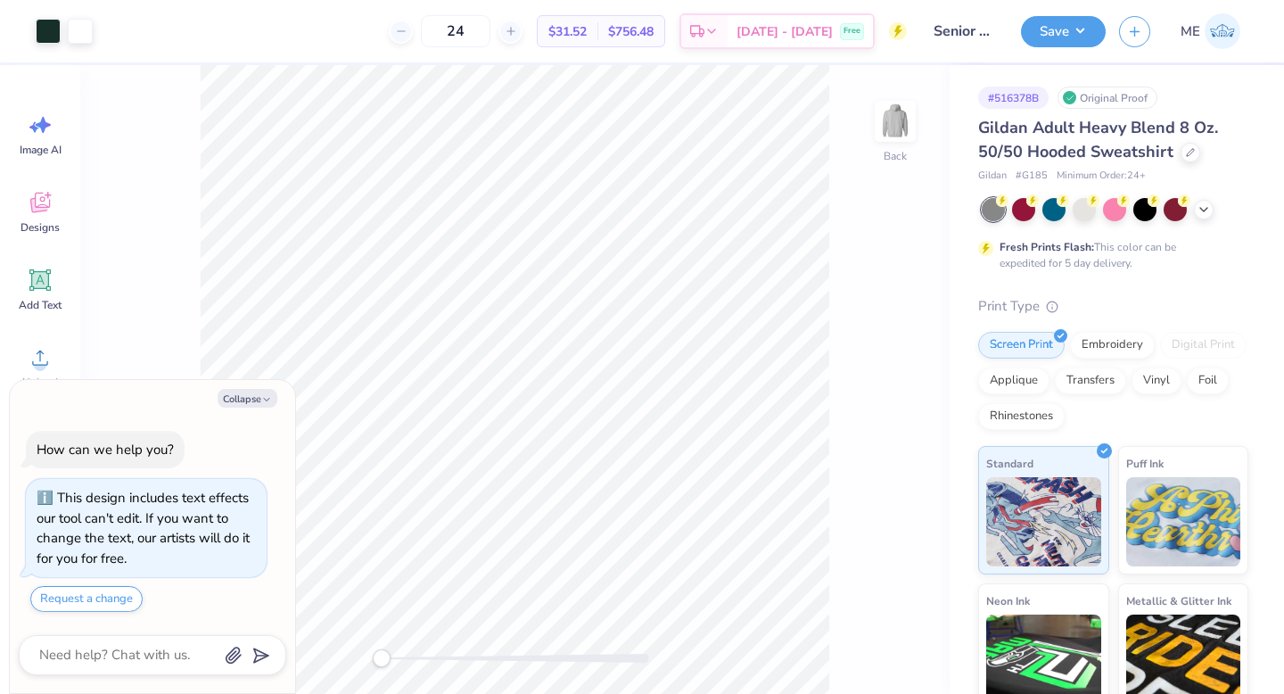
type textarea "x"
click at [883, 379] on input "3.41" at bounding box center [883, 375] width 64 height 25
type input "3"
click at [1067, 32] on button "Save" at bounding box center [1063, 28] width 85 height 31
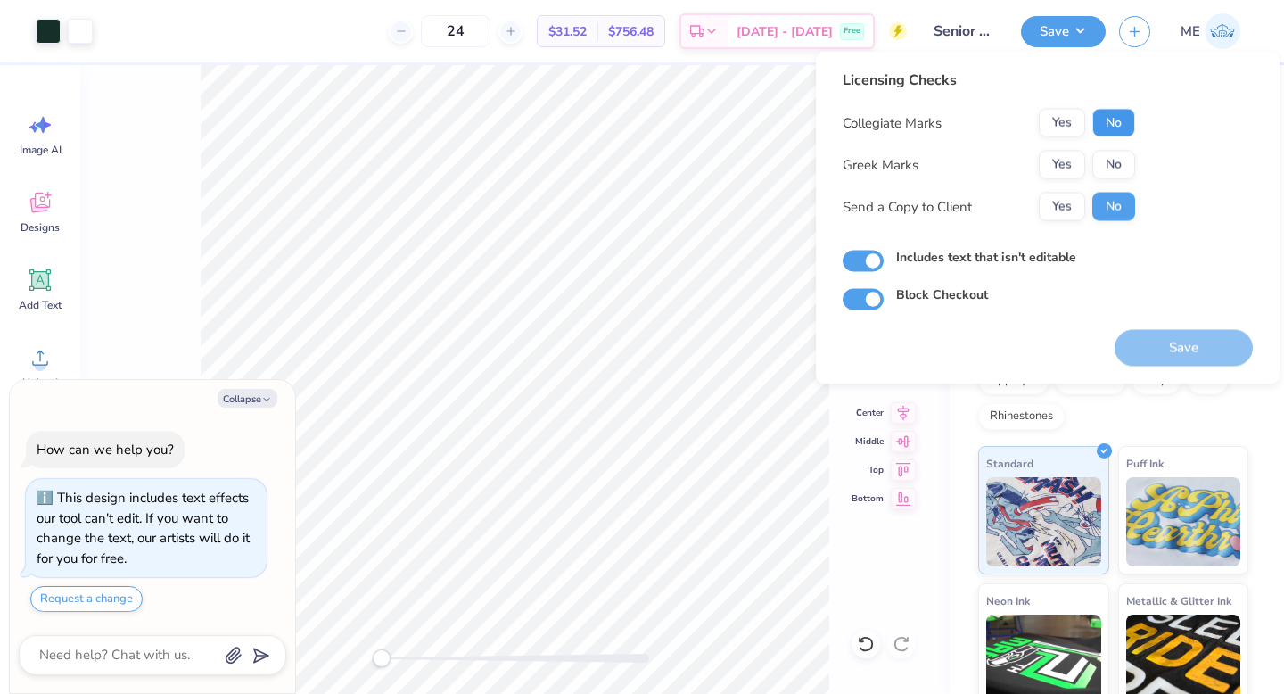
click at [1108, 119] on button "No" at bounding box center [1113, 123] width 43 height 29
click at [1105, 166] on button "No" at bounding box center [1113, 165] width 43 height 29
click at [1165, 346] on button "Save" at bounding box center [1183, 348] width 138 height 37
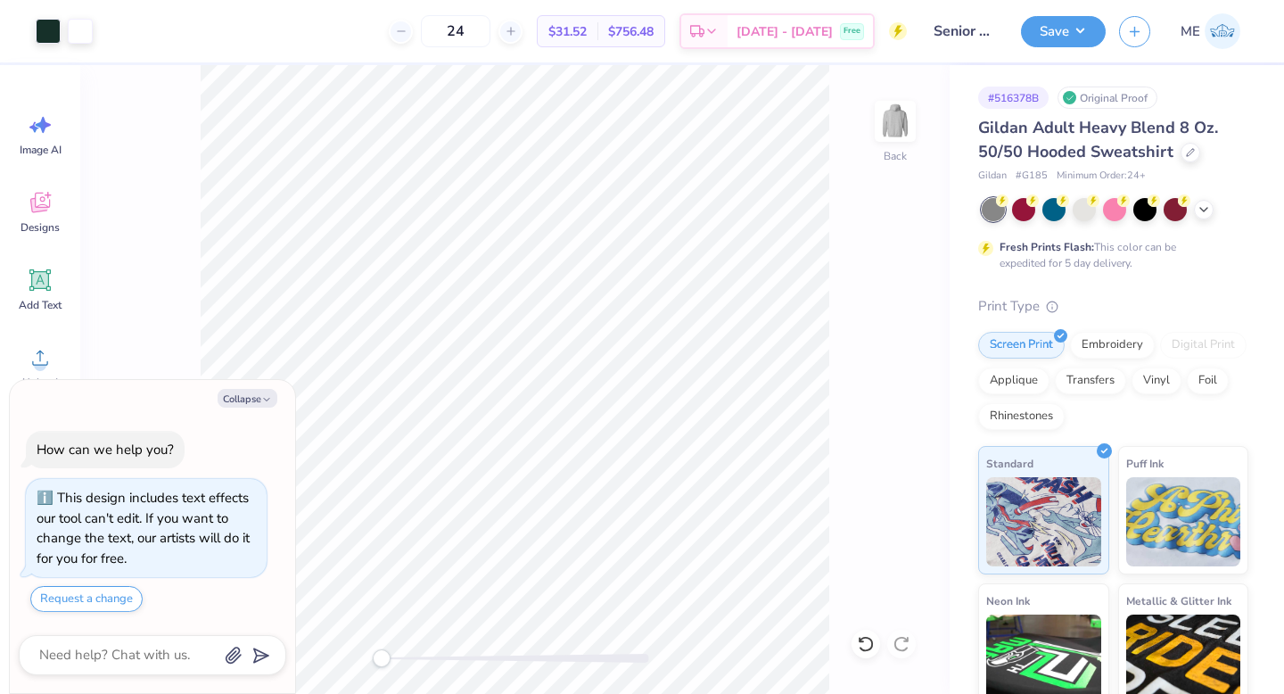
type textarea "x"
